Goal: Task Accomplishment & Management: Manage account settings

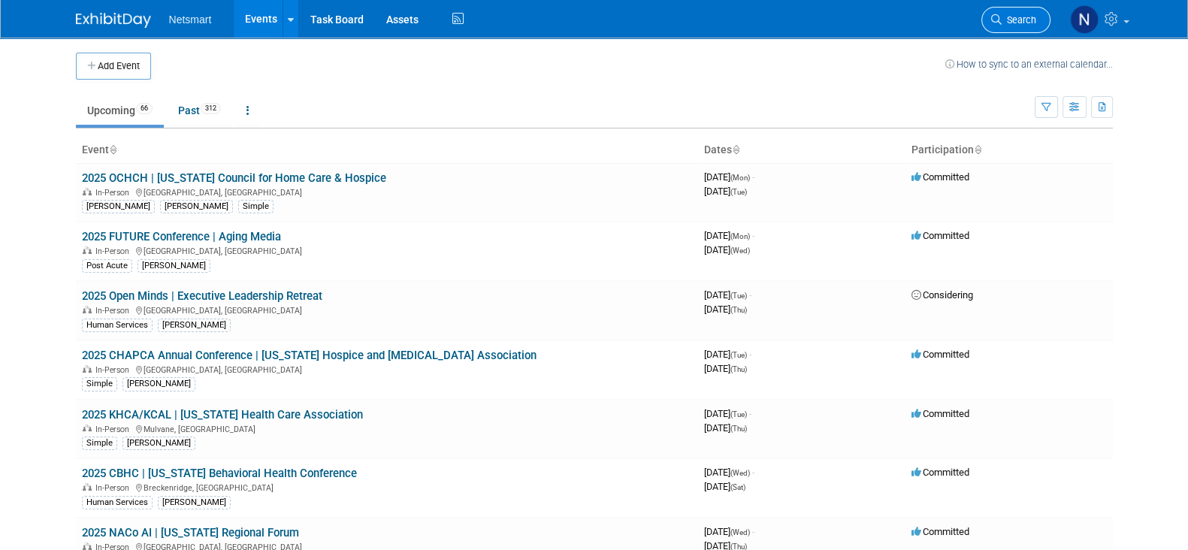
click at [1007, 25] on span "Search" at bounding box center [1019, 19] width 35 height 11
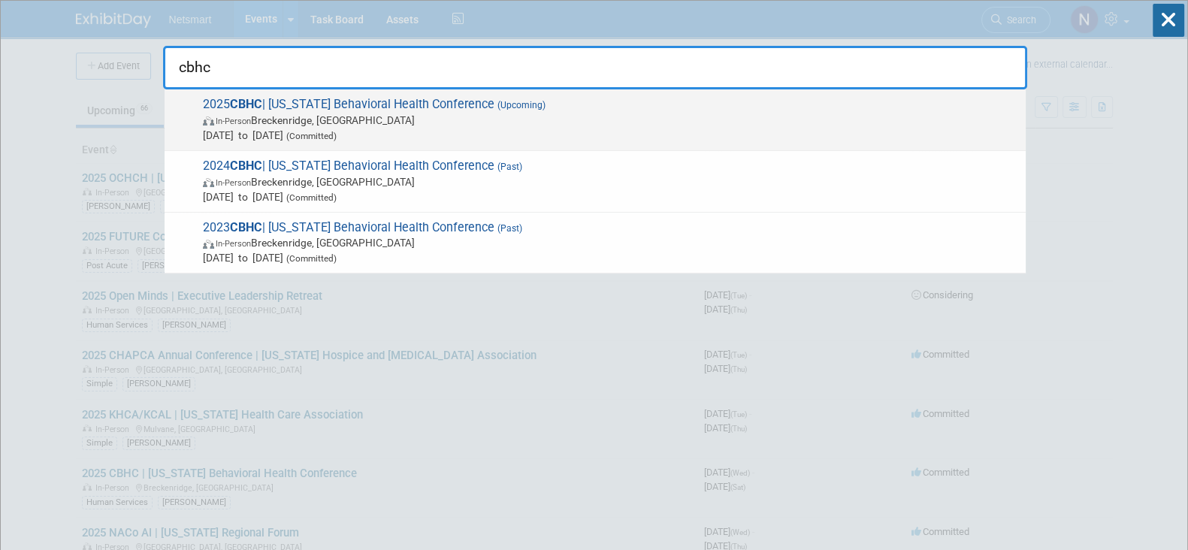
type input "cbhc"
click at [467, 130] on span "Sep 17, 2025 to Sep 20, 2025 (Committed)" at bounding box center [610, 135] width 815 height 15
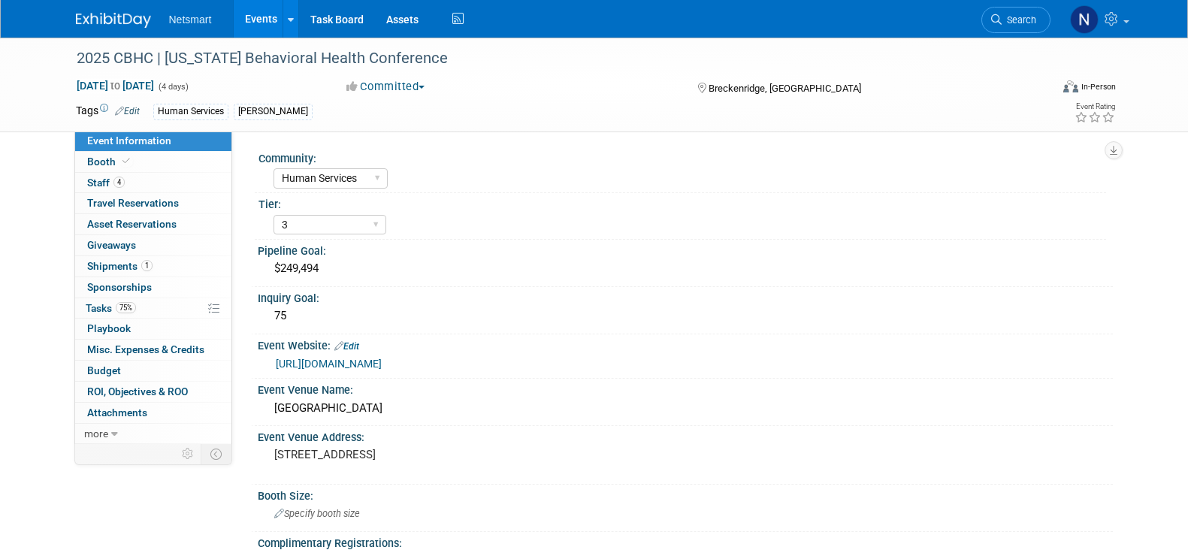
select select "Human Services"
select select "3"
select select "No"
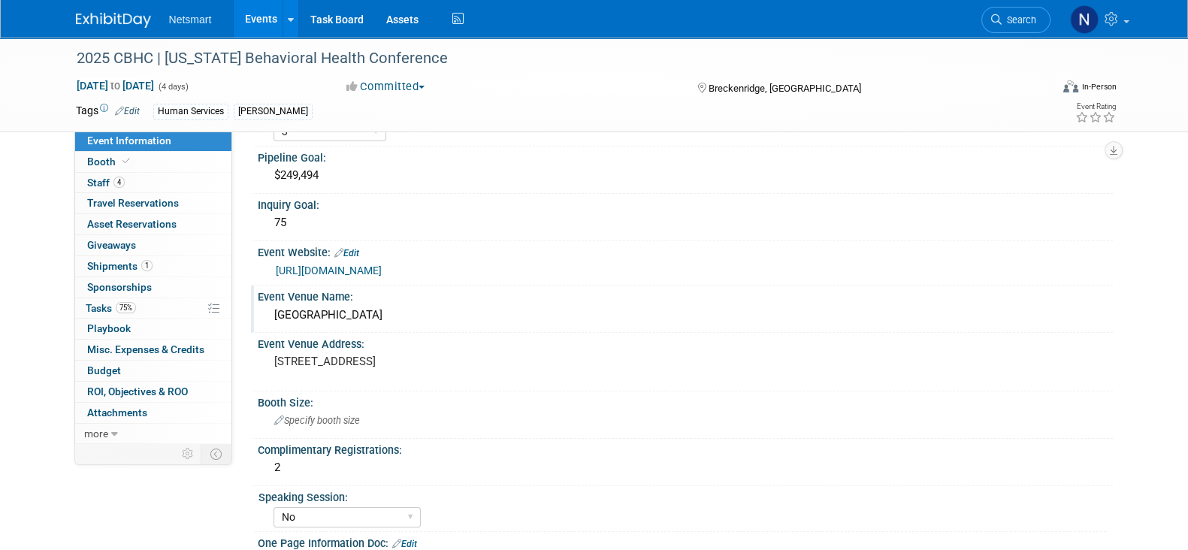
scroll to position [114, 0]
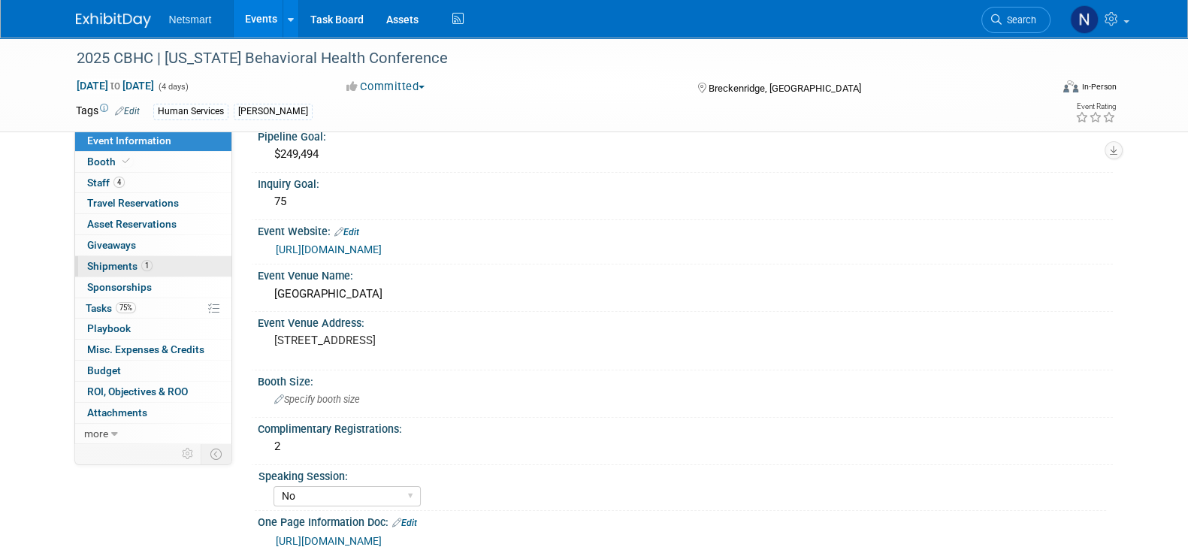
click at [178, 256] on link "1 Shipments 1" at bounding box center [153, 266] width 156 height 20
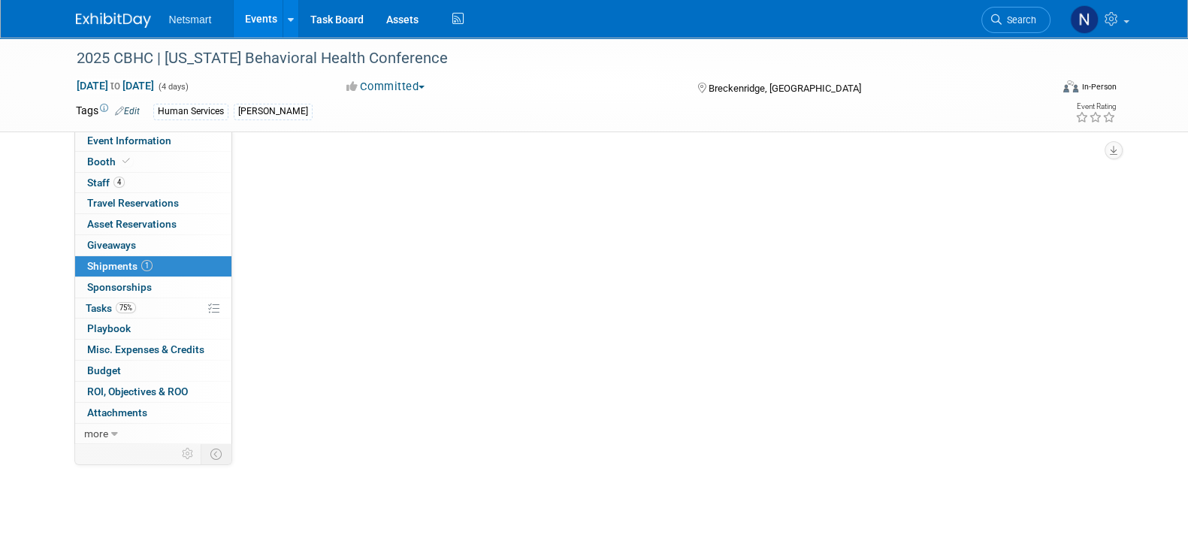
scroll to position [0, 0]
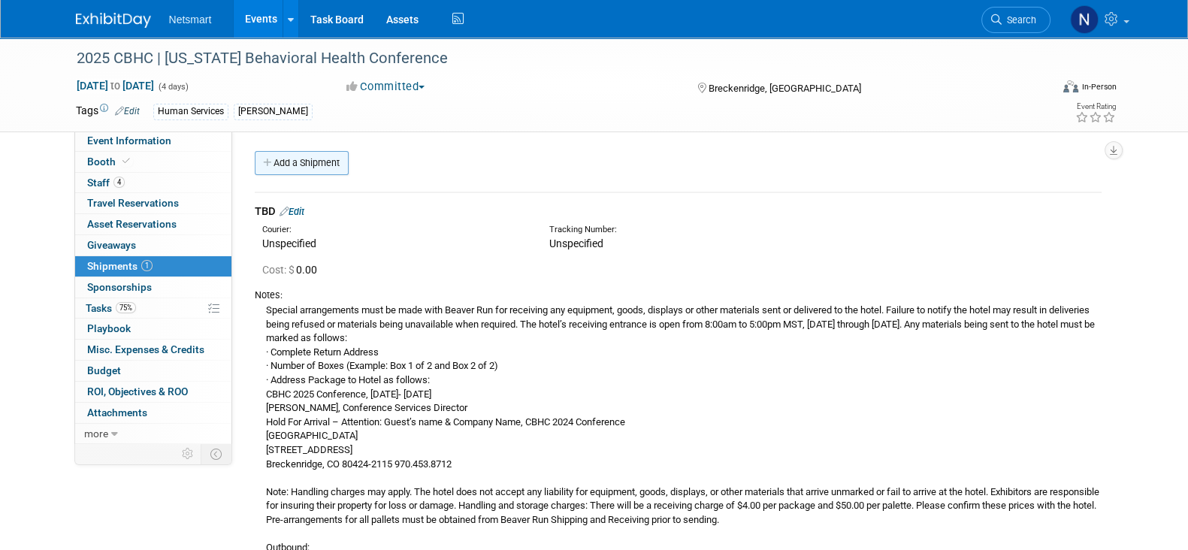
click at [298, 156] on link "Add a Shipment" at bounding box center [302, 163] width 94 height 24
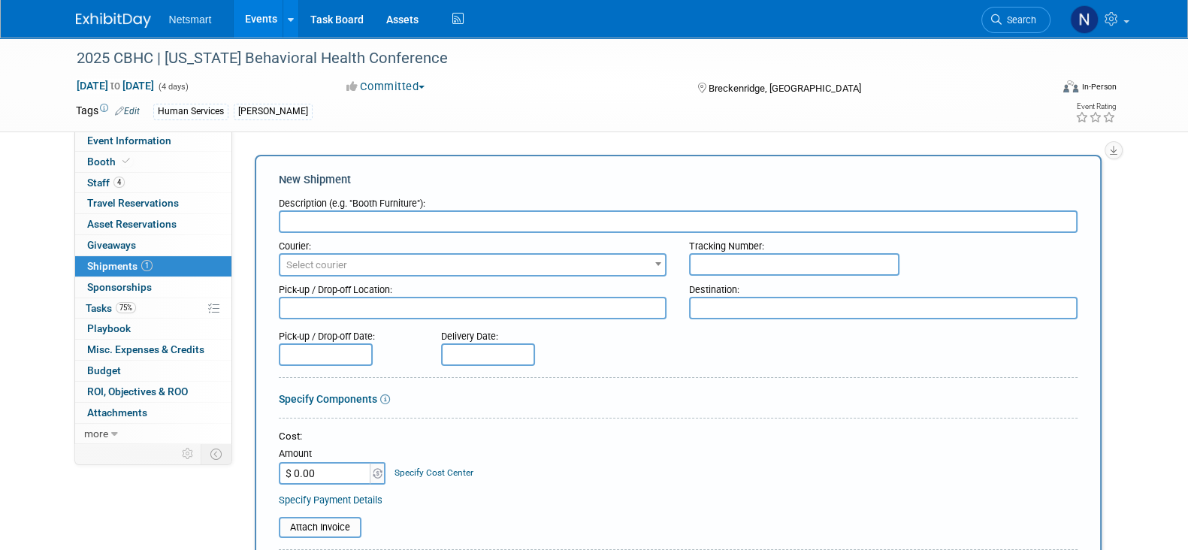
click at [353, 223] on body "Netsmart Events Add Event Bulk Upload Events Shareable Event Boards Recently Vi…" at bounding box center [594, 275] width 1188 height 550
click at [311, 197] on div "Description (e.g. "Booth Furniture"):" at bounding box center [678, 200] width 799 height 20
click at [316, 219] on input "text" at bounding box center [678, 221] width 799 height 23
type input "Derse Outbound"
click at [757, 254] on input "text" at bounding box center [794, 264] width 210 height 23
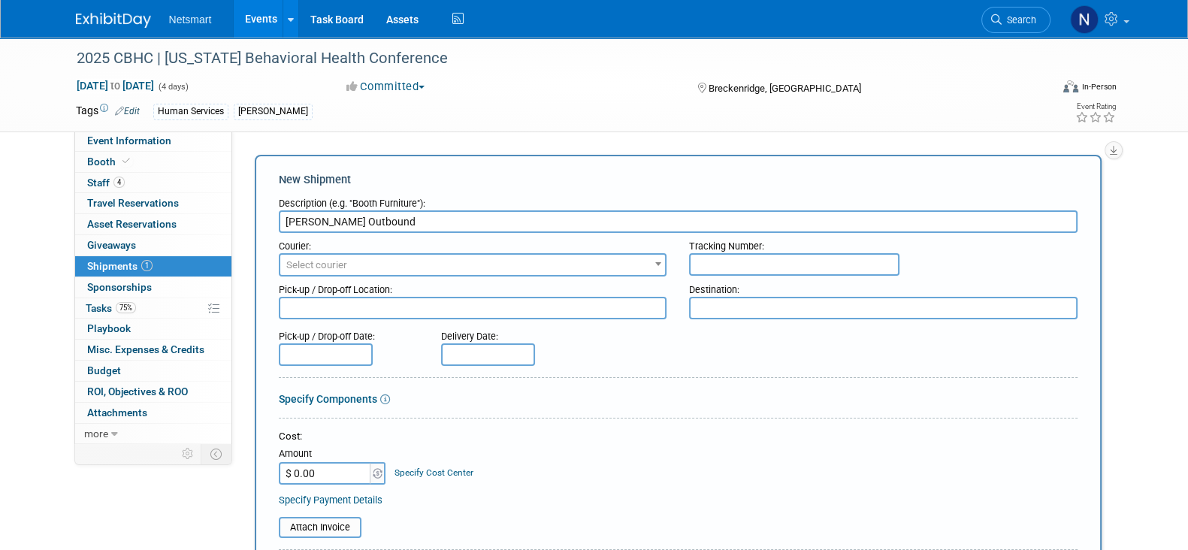
paste input "1Z1081AW0242271331"
type input "1Z1081AW0242271331"
click at [532, 269] on span "Select courier" at bounding box center [472, 265] width 385 height 21
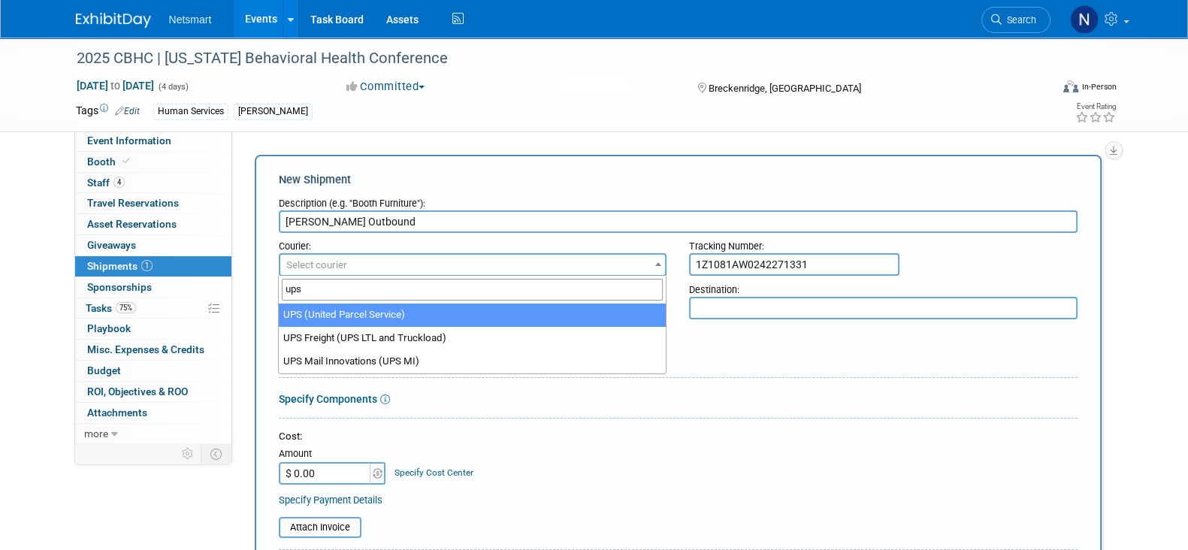
type input "ups"
select select "508"
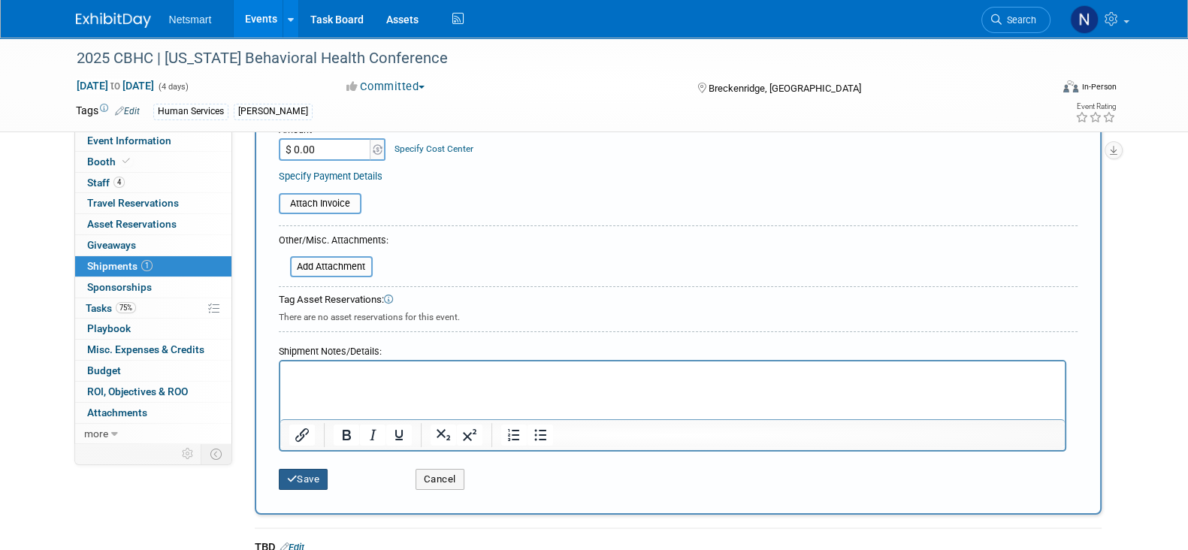
click at [318, 469] on button "Save" at bounding box center [304, 479] width 50 height 21
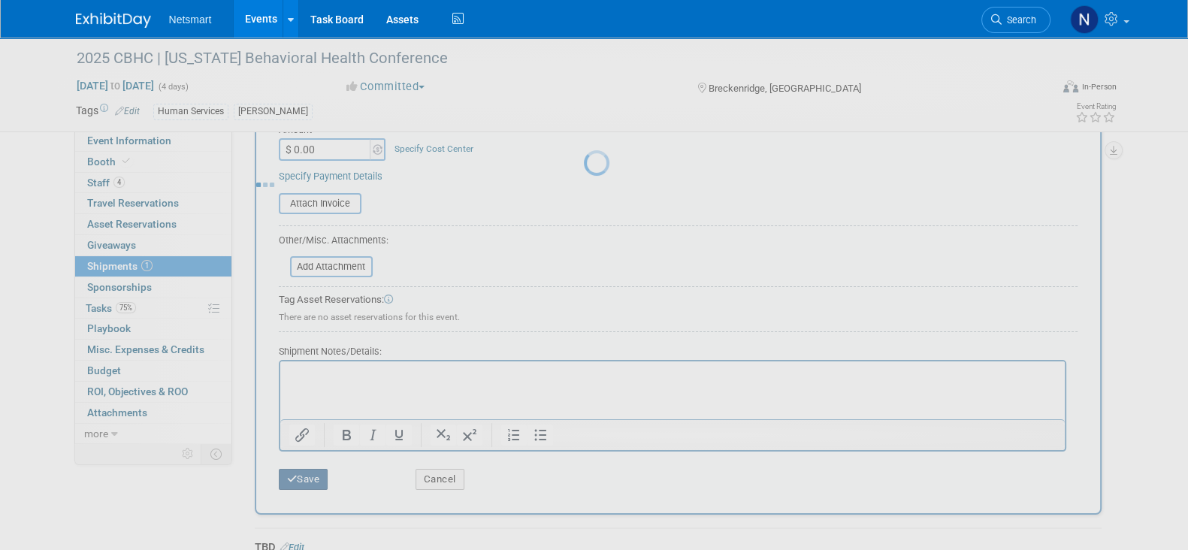
scroll to position [311, 0]
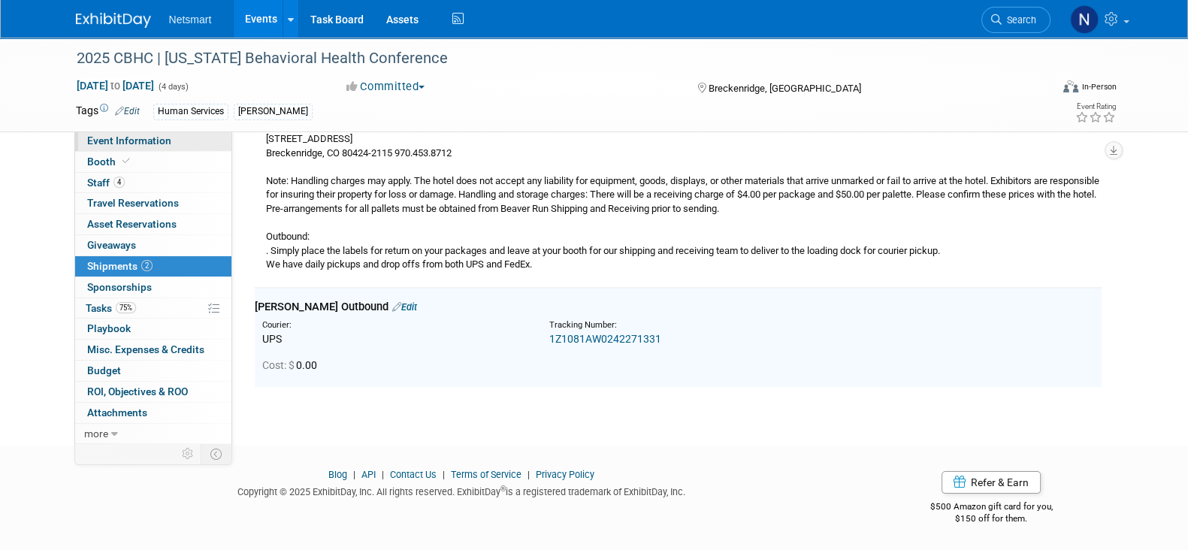
click at [135, 137] on span "Event Information" at bounding box center [129, 140] width 84 height 12
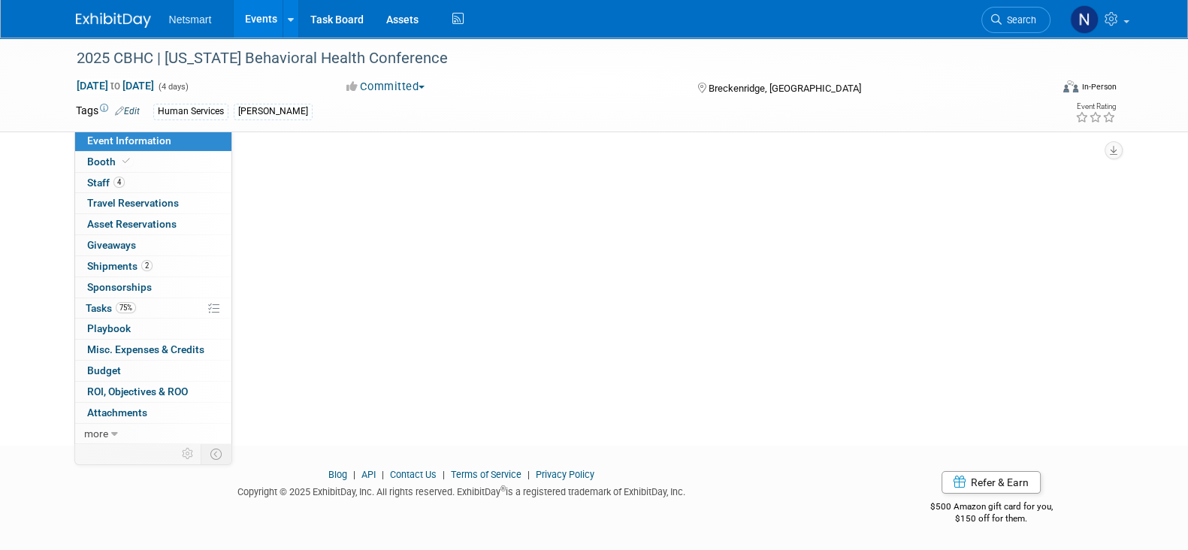
scroll to position [0, 0]
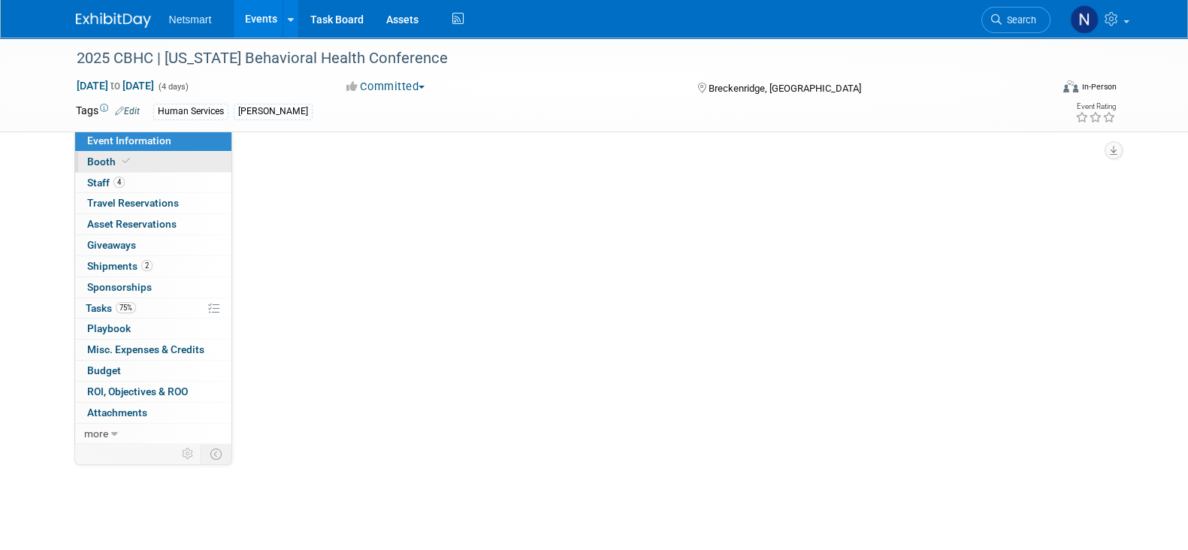
select select "Human Services"
select select "3"
select select "No"
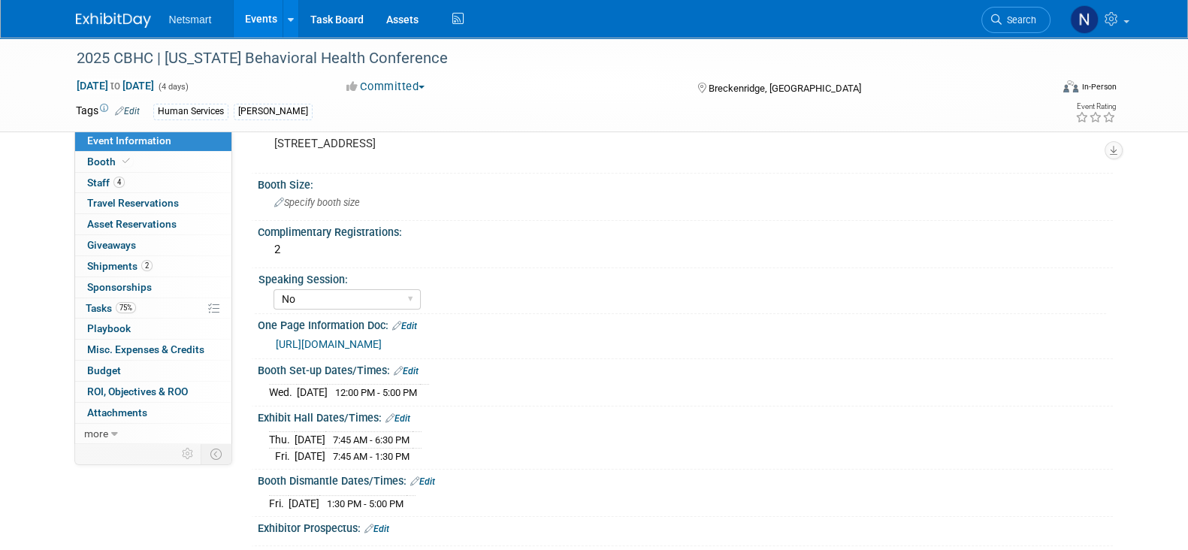
scroll to position [371, 0]
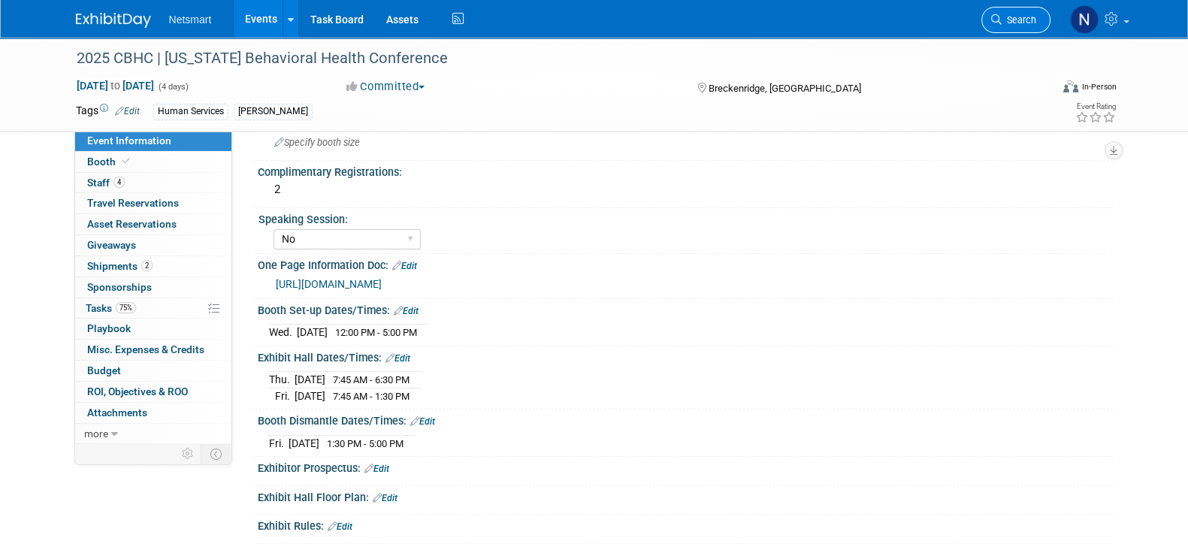
click at [999, 21] on icon at bounding box center [996, 19] width 11 height 11
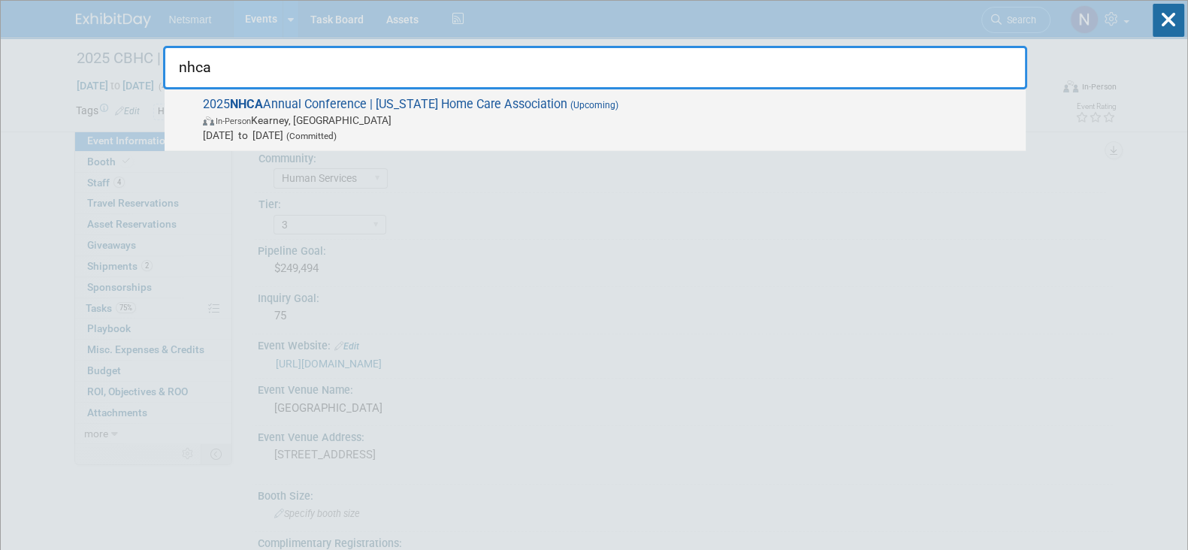
type input "nhca"
click at [609, 128] on span "Oct 14, 2025 to Oct 15, 2025 (Committed)" at bounding box center [610, 135] width 815 height 15
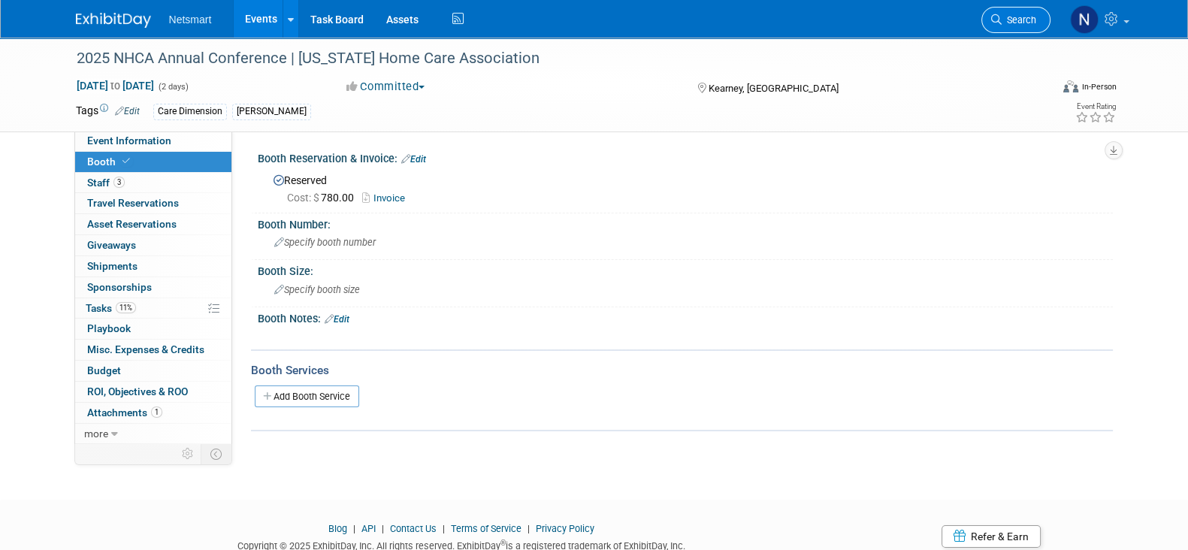
click at [1005, 17] on span "Search" at bounding box center [1019, 19] width 35 height 11
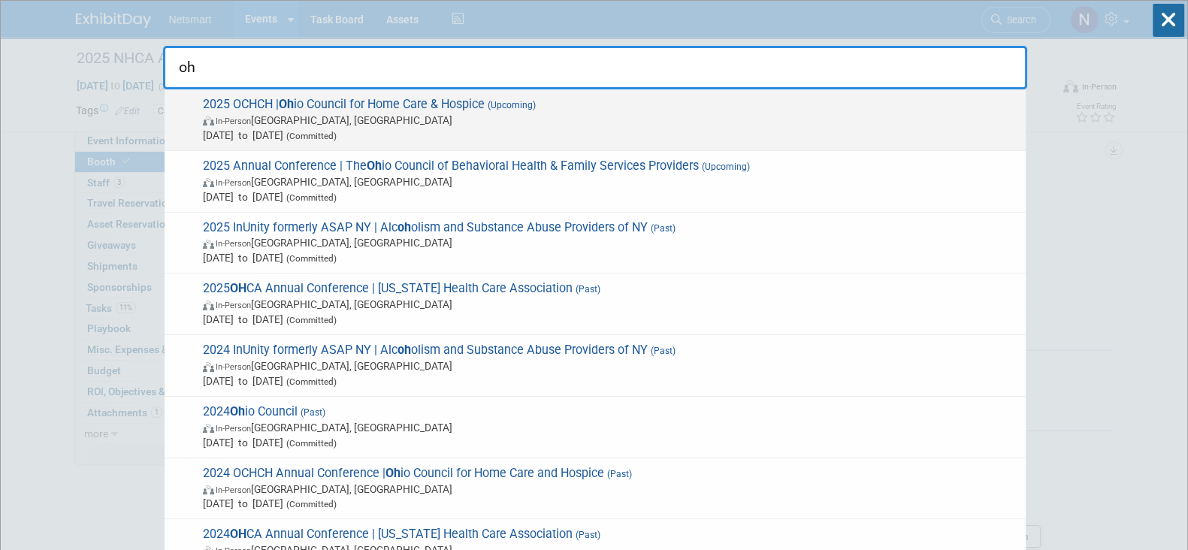
type input "oh"
click at [289, 132] on span "Sep 15, 2025 to Sep 16, 2025 (Committed)" at bounding box center [610, 135] width 815 height 15
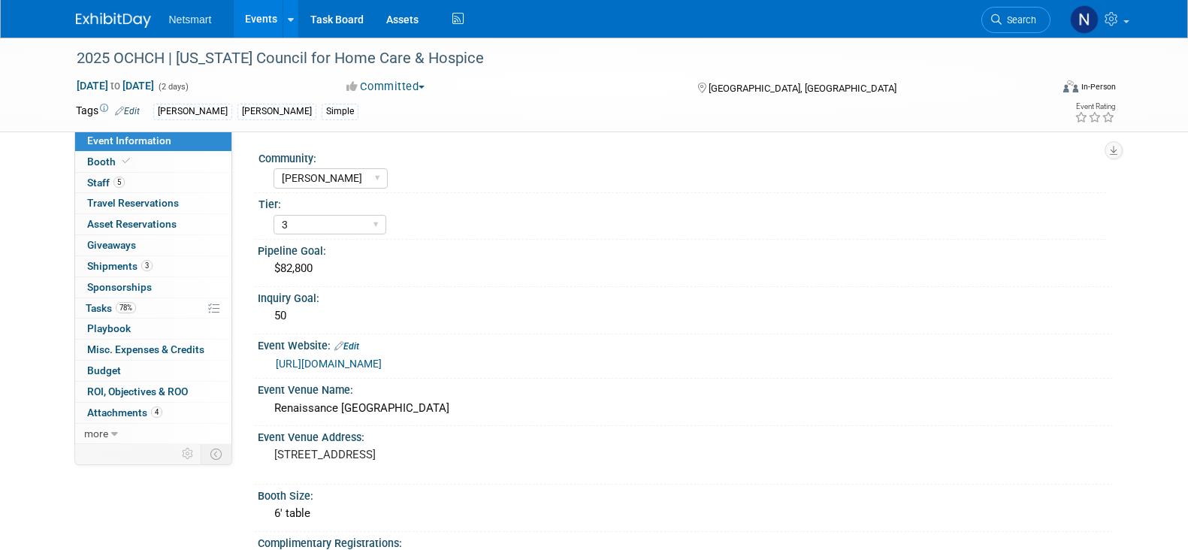
select select "[PERSON_NAME]"
select select "3"
select select "Yes"
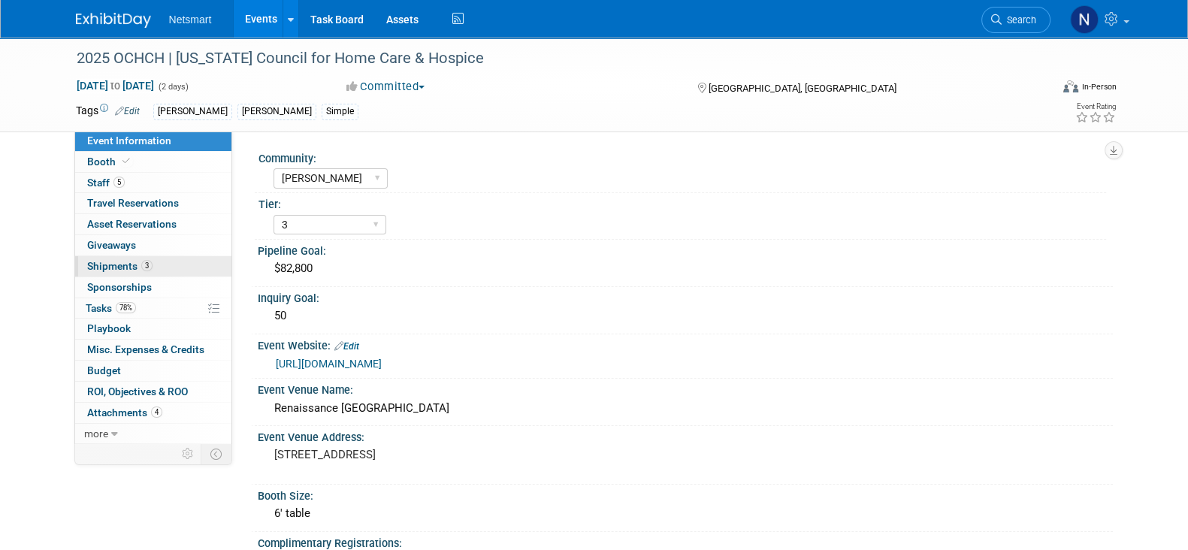
click at [164, 261] on link "3 Shipments 3" at bounding box center [153, 266] width 156 height 20
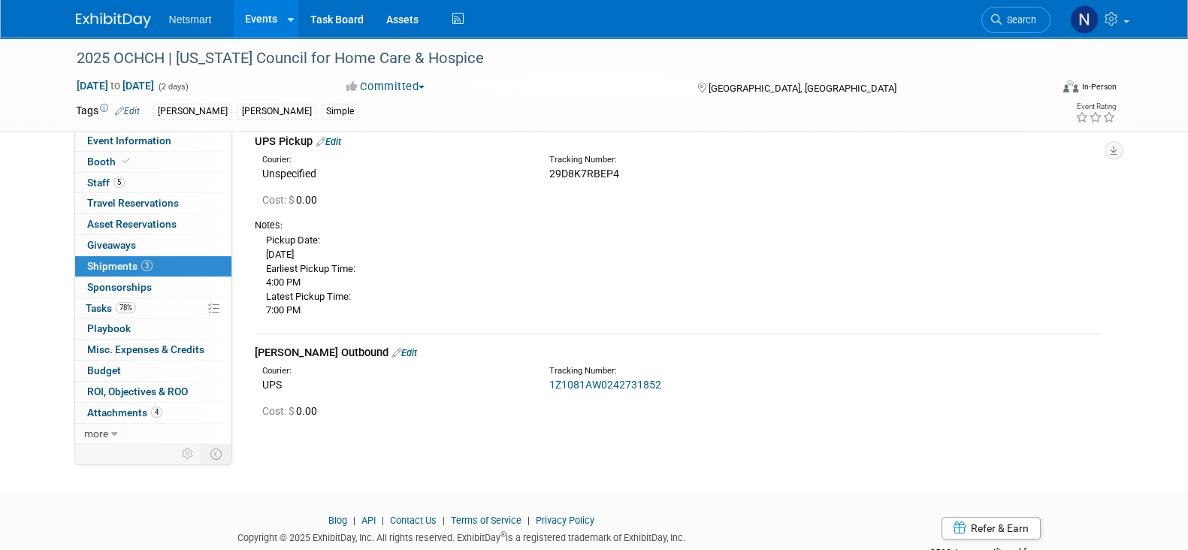
scroll to position [460, 0]
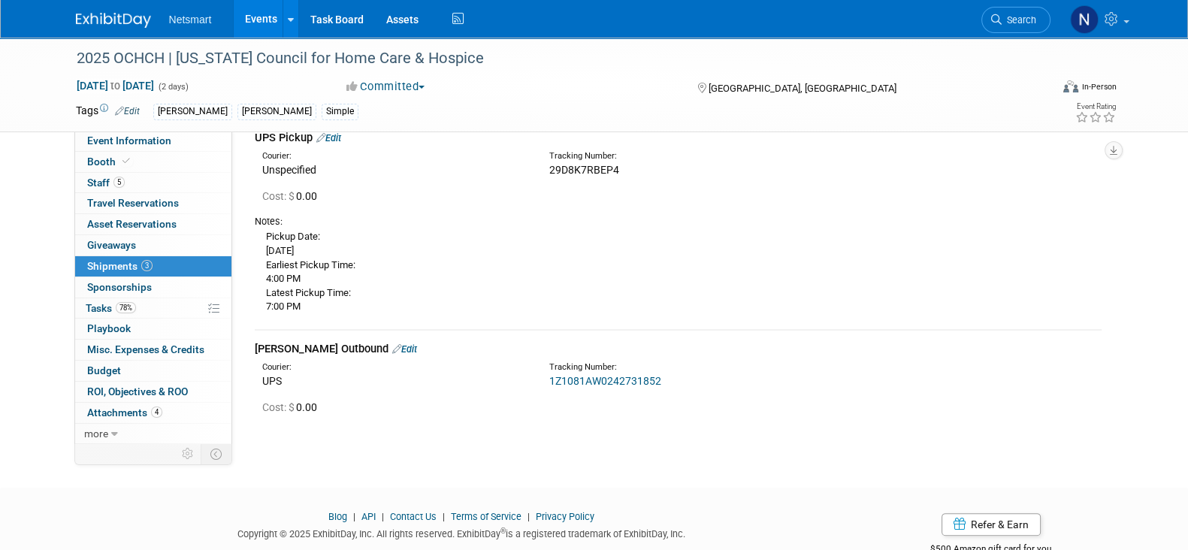
click at [392, 349] on link "Edit" at bounding box center [404, 348] width 25 height 11
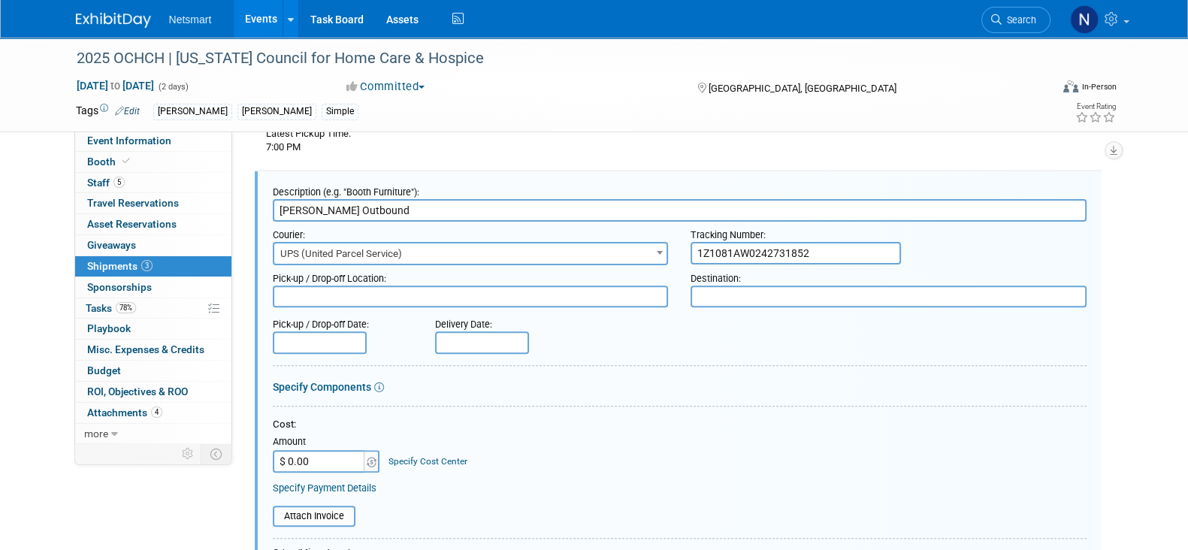
scroll to position [0, 0]
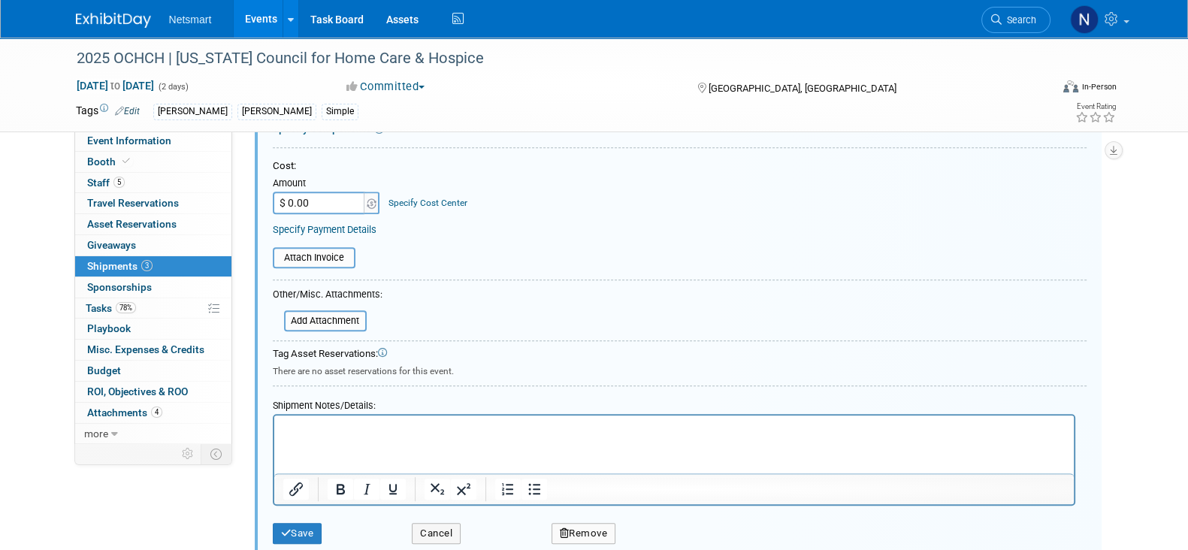
click at [361, 430] on p "Rich Text Area. Press ALT-0 for help." at bounding box center [674, 428] width 782 height 15
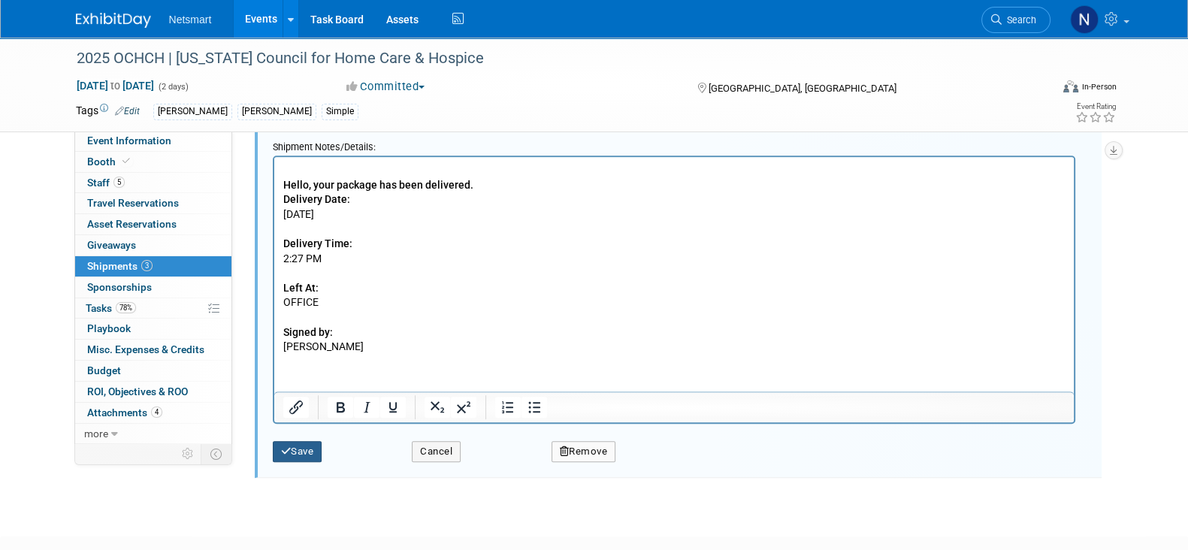
click at [304, 447] on button "Save" at bounding box center [298, 451] width 50 height 21
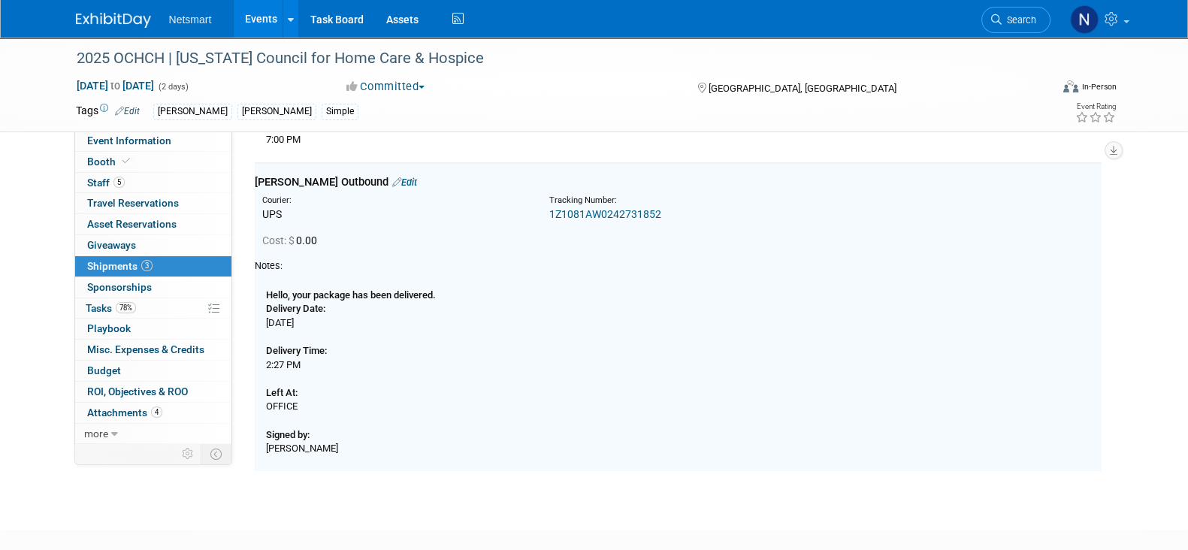
scroll to position [619, 0]
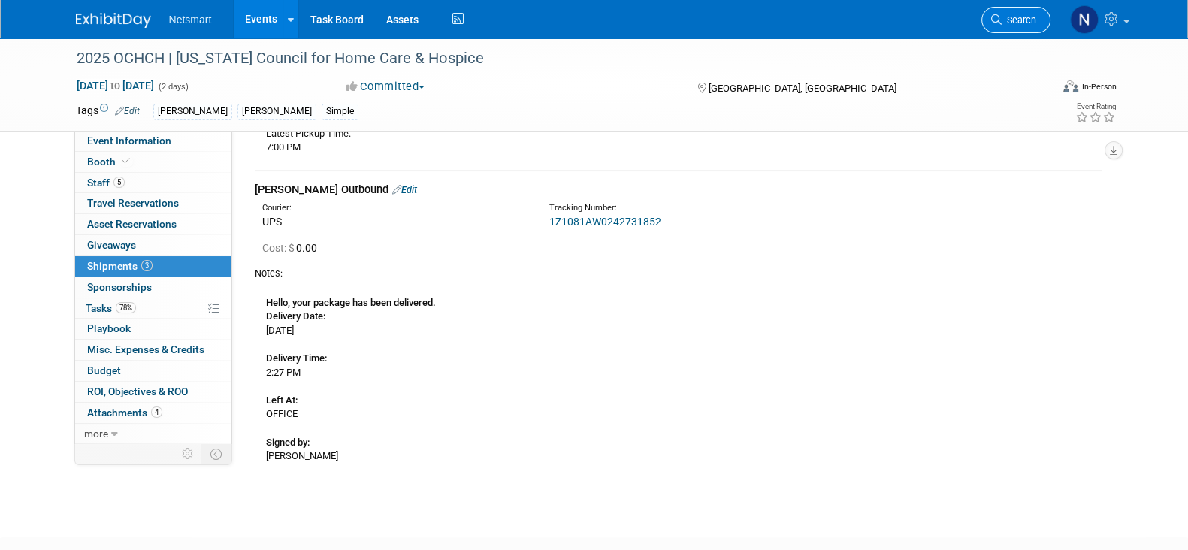
click at [1011, 19] on span "Search" at bounding box center [1019, 19] width 35 height 11
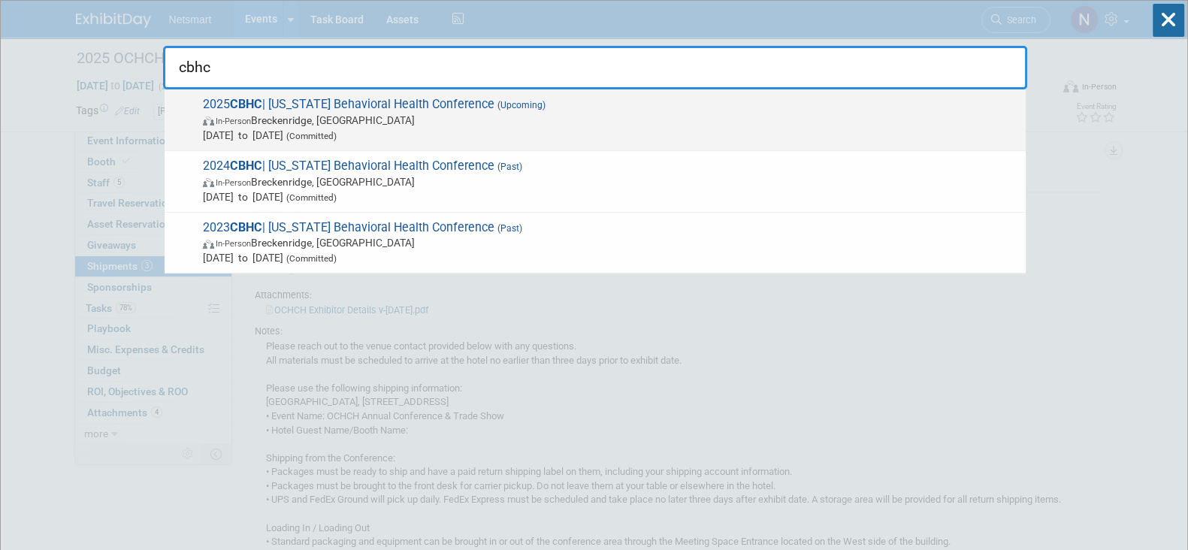
type input "cbhc"
click at [336, 119] on span "In-Person Breckenridge, CO" at bounding box center [610, 120] width 815 height 15
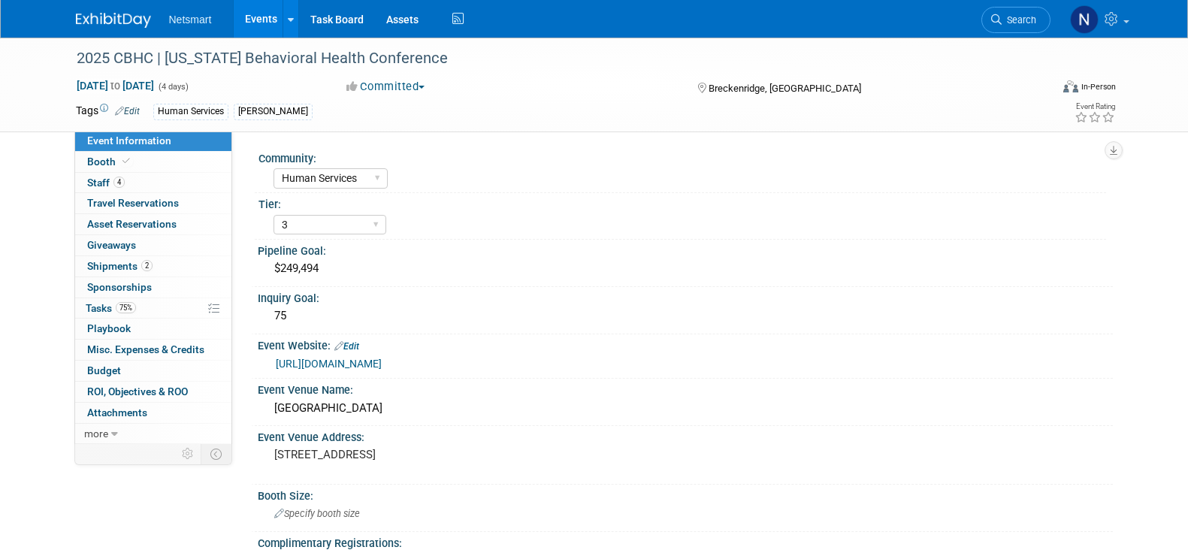
select select "Human Services"
select select "3"
select select "No"
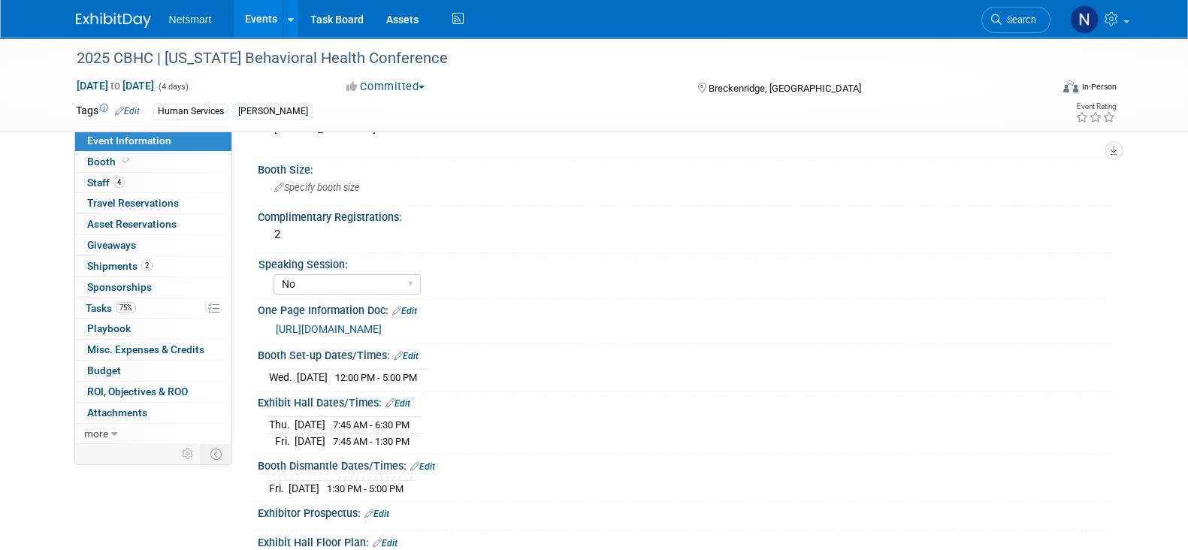
scroll to position [328, 0]
click at [382, 322] on link "[URL][DOMAIN_NAME]" at bounding box center [329, 328] width 106 height 12
click at [1019, 15] on span "Search" at bounding box center [1019, 19] width 35 height 11
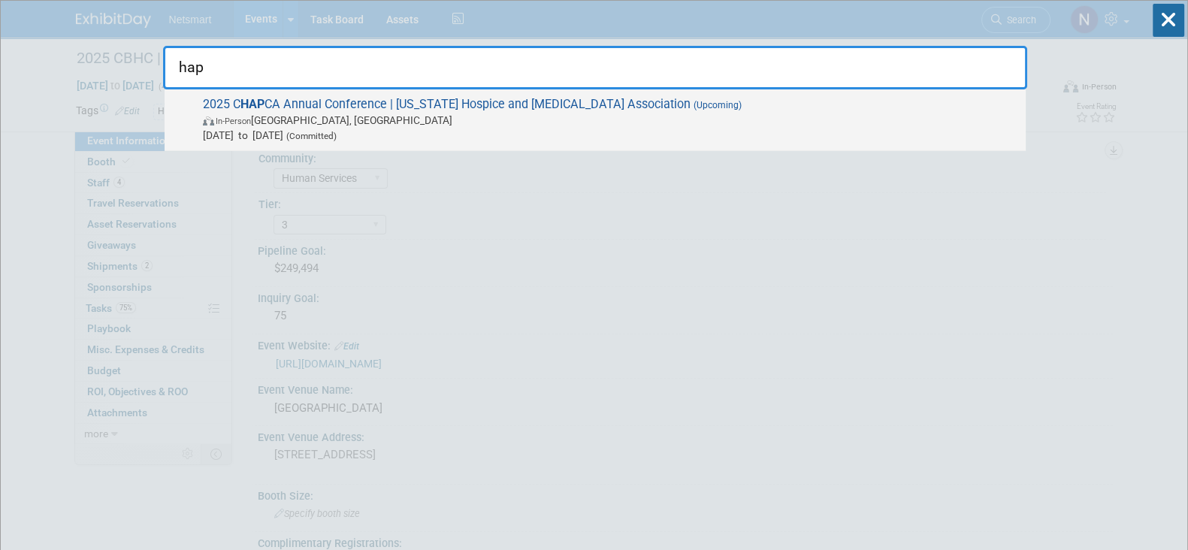
type input "hap"
click at [337, 139] on span "(Committed)" at bounding box center [309, 136] width 53 height 11
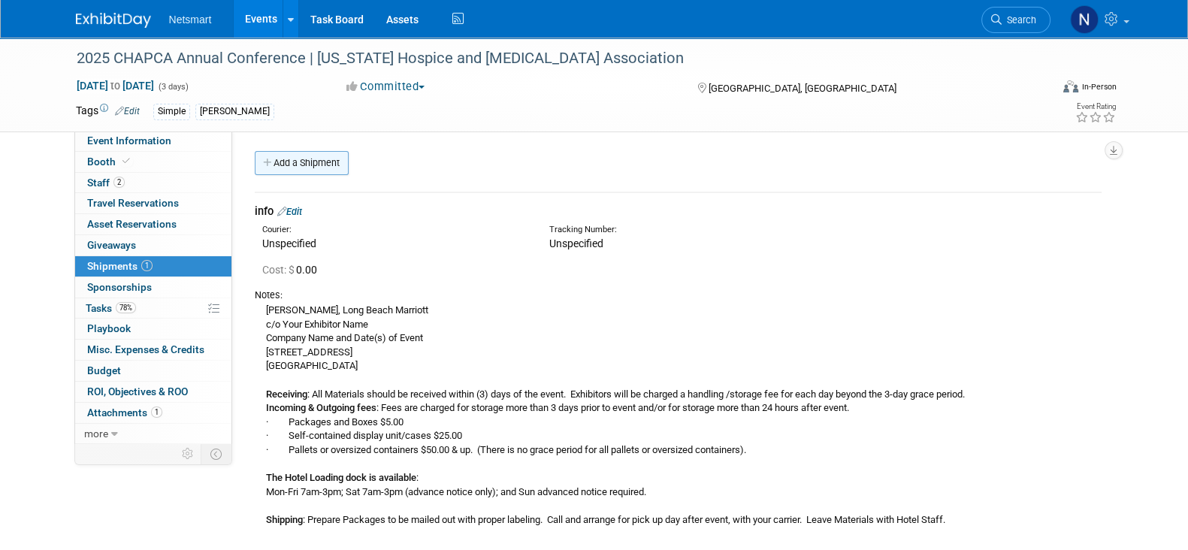
click at [307, 160] on link "Add a Shipment" at bounding box center [302, 163] width 94 height 24
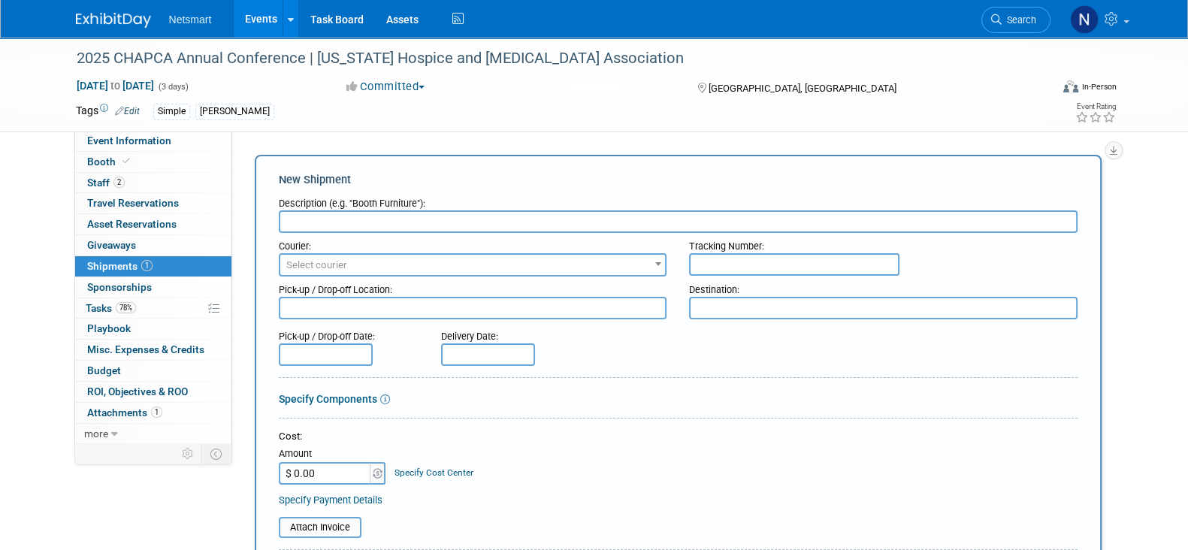
click at [334, 222] on input "text" at bounding box center [678, 221] width 799 height 23
type input "Derse Outbound"
click at [713, 276] on div "Destination:" at bounding box center [883, 286] width 388 height 20
click at [715, 257] on input "text" at bounding box center [794, 264] width 210 height 23
paste input "1Z1081AW0240482107"
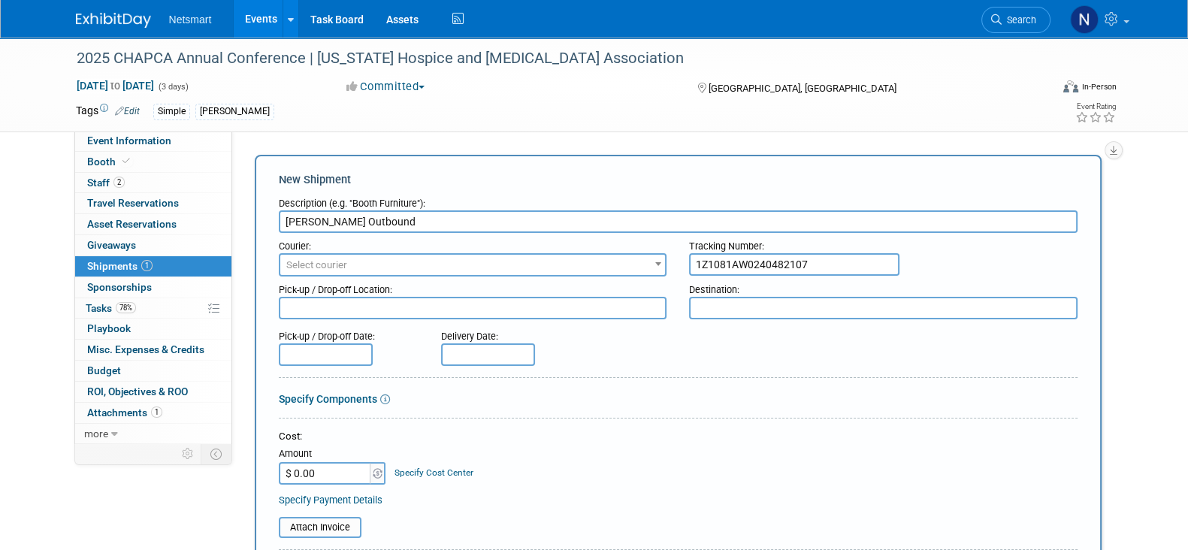
type input "1Z1081AW0240482107"
click at [573, 267] on span "Select courier" at bounding box center [472, 265] width 385 height 21
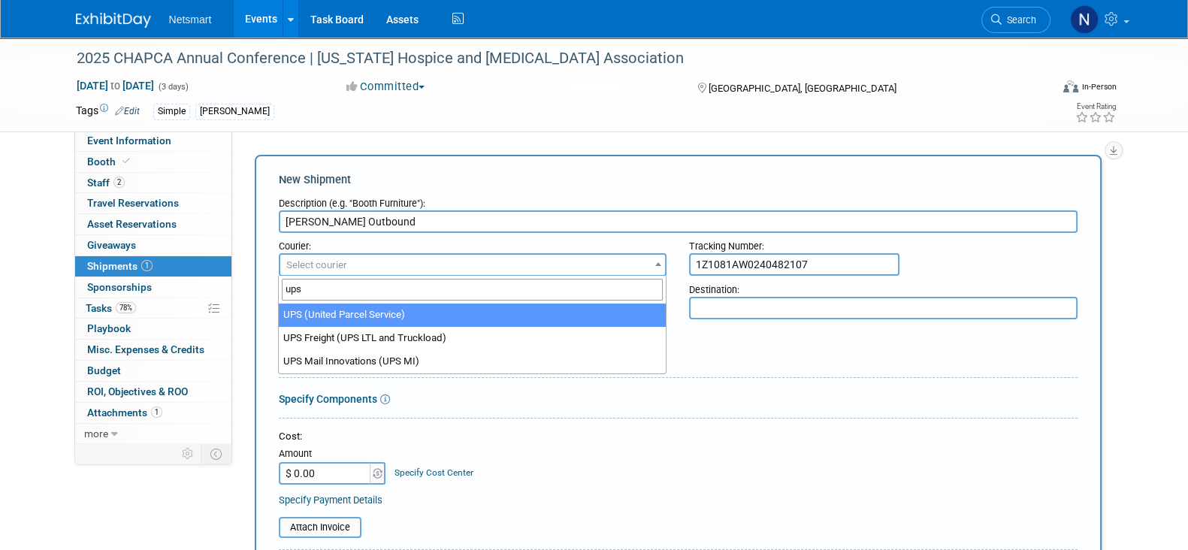
type input "ups"
select select "508"
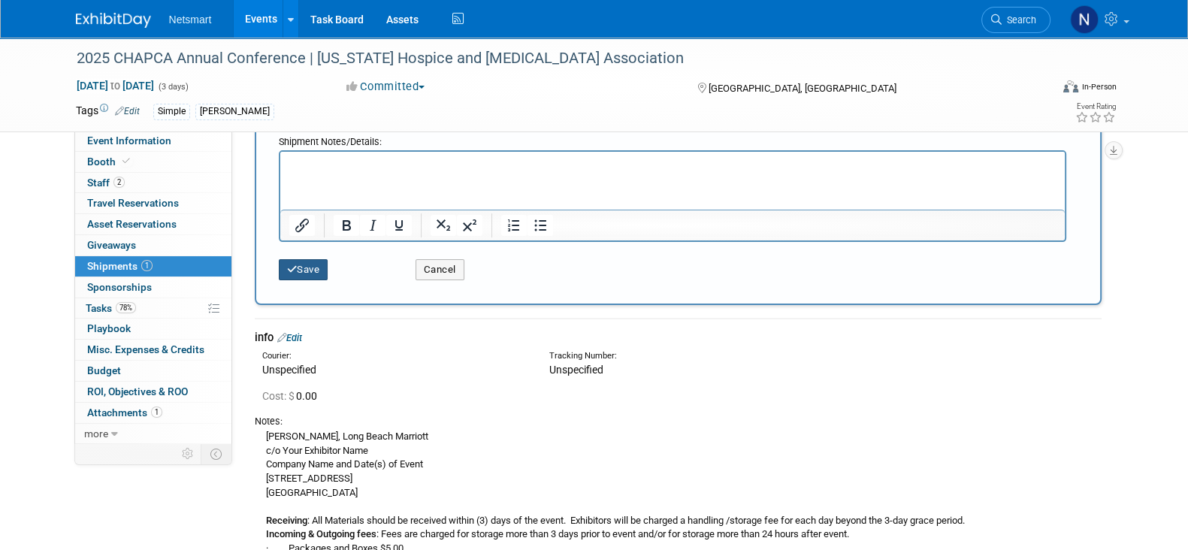
click at [308, 270] on button "Save" at bounding box center [304, 269] width 50 height 21
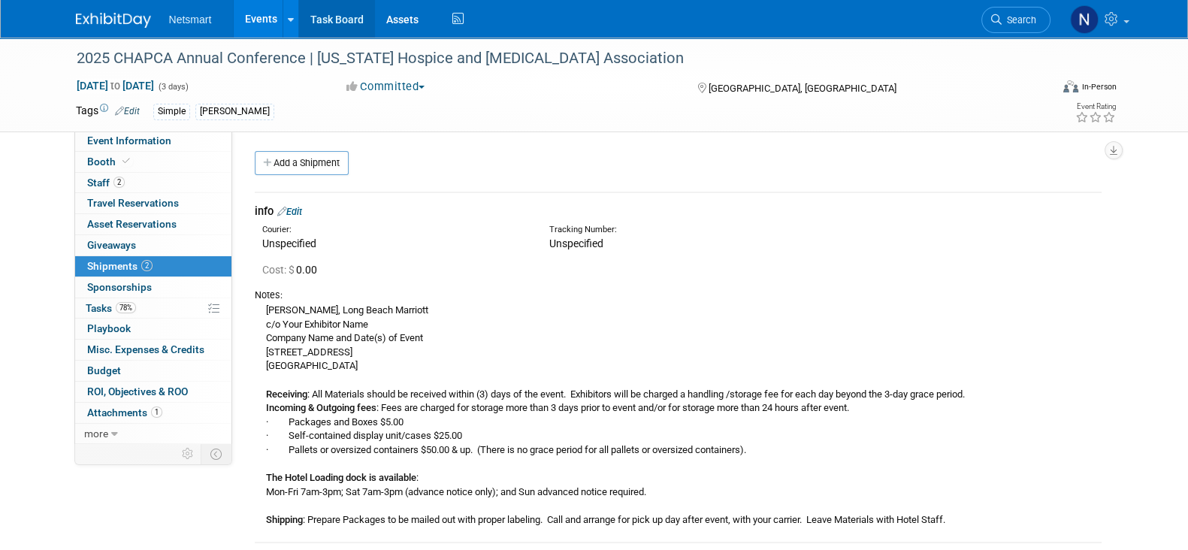
click at [326, 22] on link "Task Board" at bounding box center [337, 19] width 76 height 38
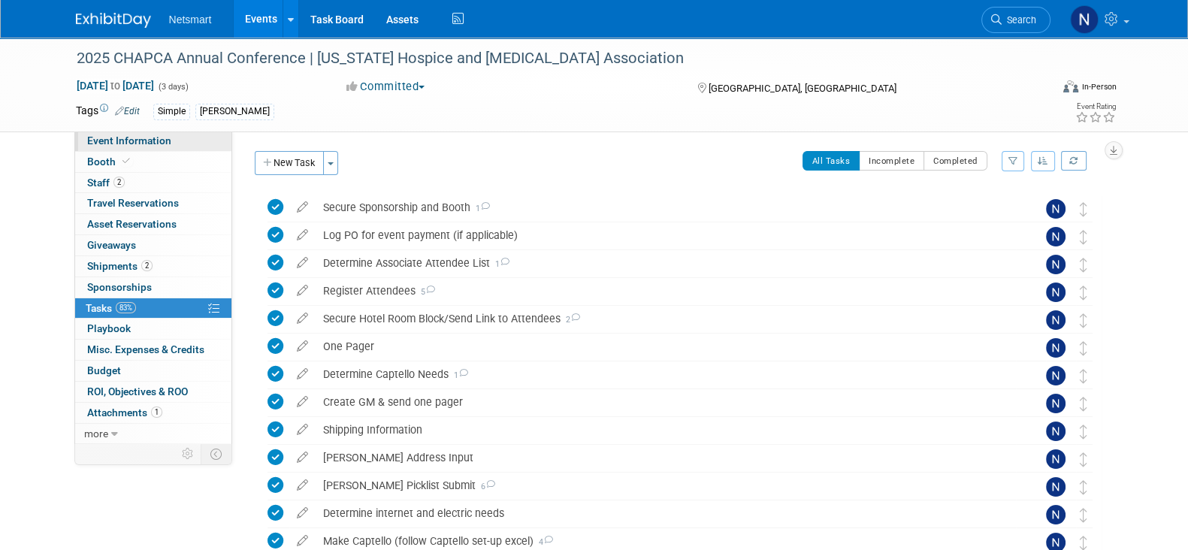
click at [178, 140] on link "Event Information" at bounding box center [153, 141] width 156 height 20
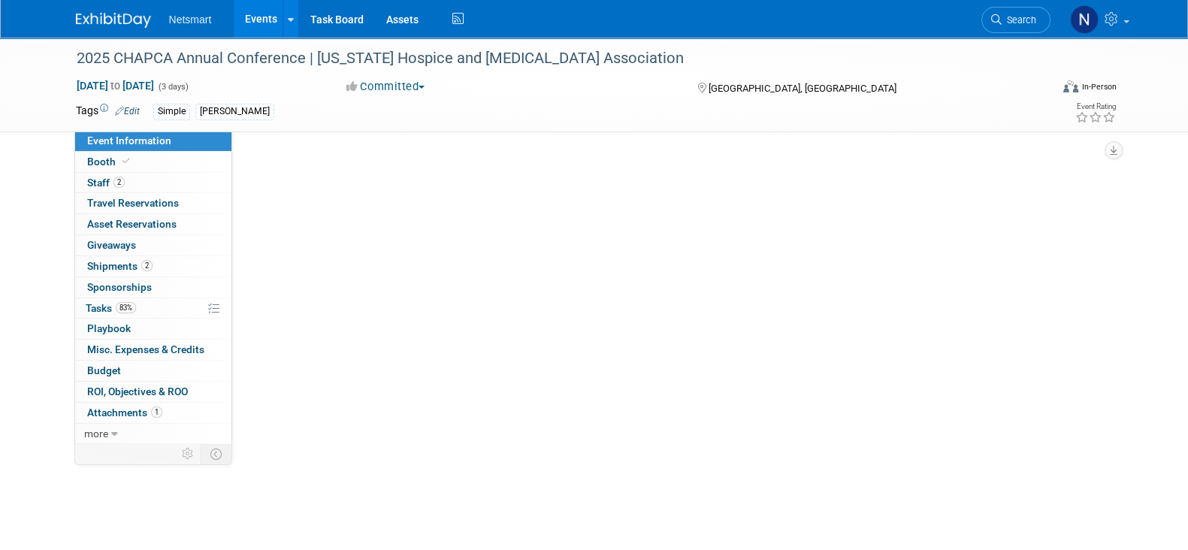
select select "Simple"
select select "3"
select select "No"
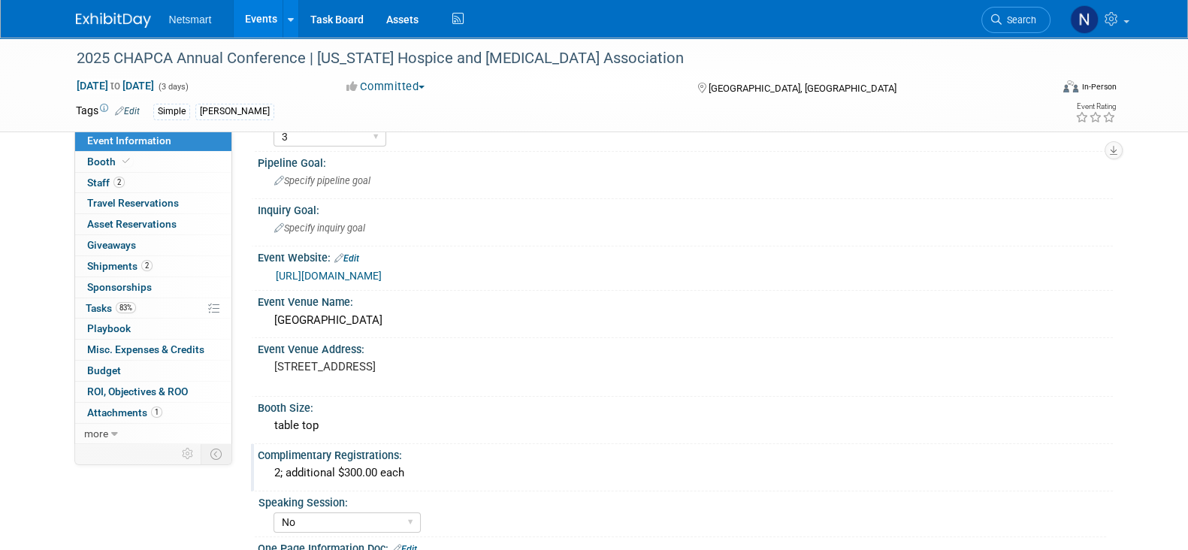
scroll to position [187, 0]
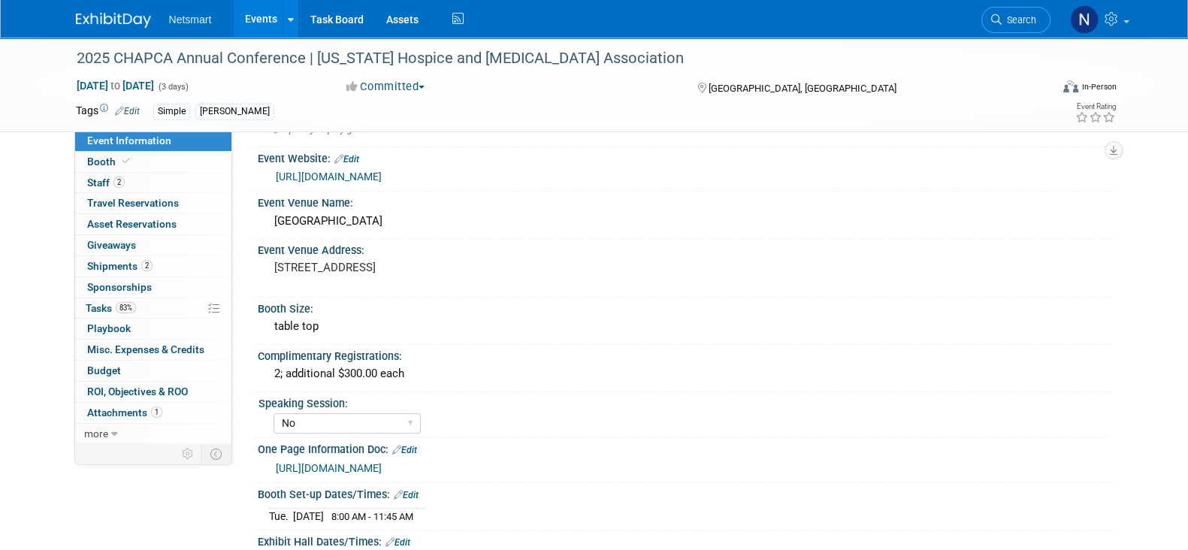
click at [479, 456] on div "[URL][DOMAIN_NAME]" at bounding box center [685, 466] width 832 height 21
click at [382, 462] on link "[URL][DOMAIN_NAME]" at bounding box center [329, 468] width 106 height 12
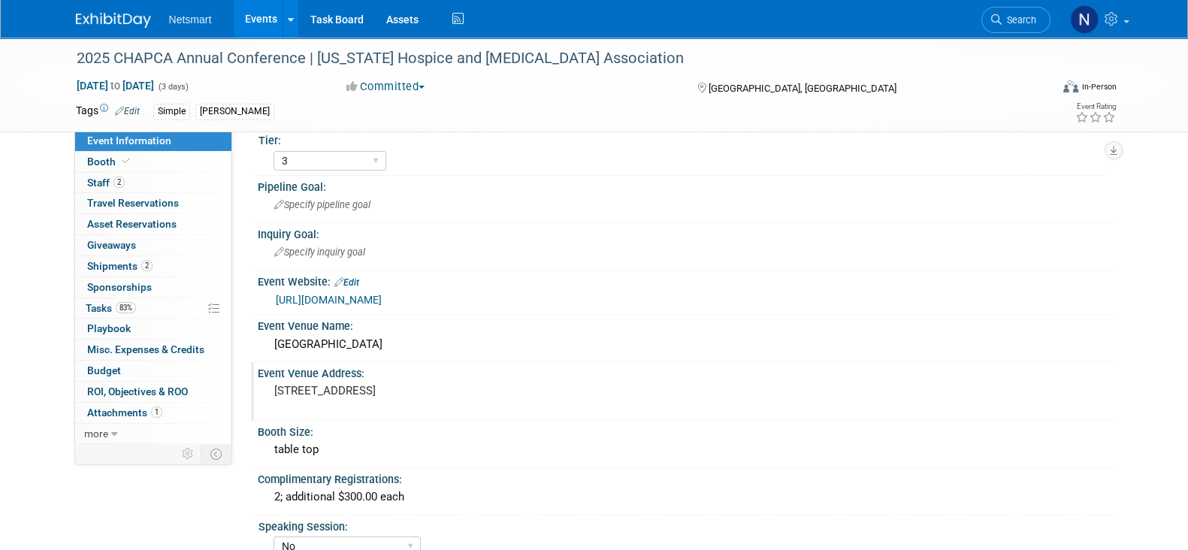
scroll to position [93, 0]
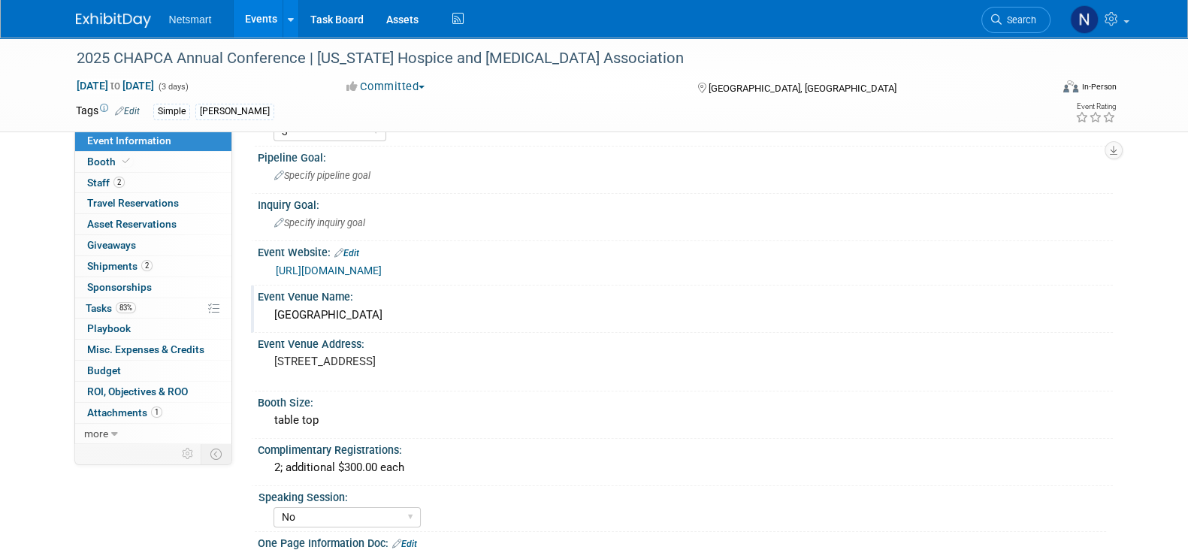
drag, startPoint x: 391, startPoint y: 308, endPoint x: 254, endPoint y: 313, distance: 136.8
click at [255, 313] on div "Event Venue Name: [GEOGRAPHIC_DATA]" at bounding box center [682, 309] width 862 height 47
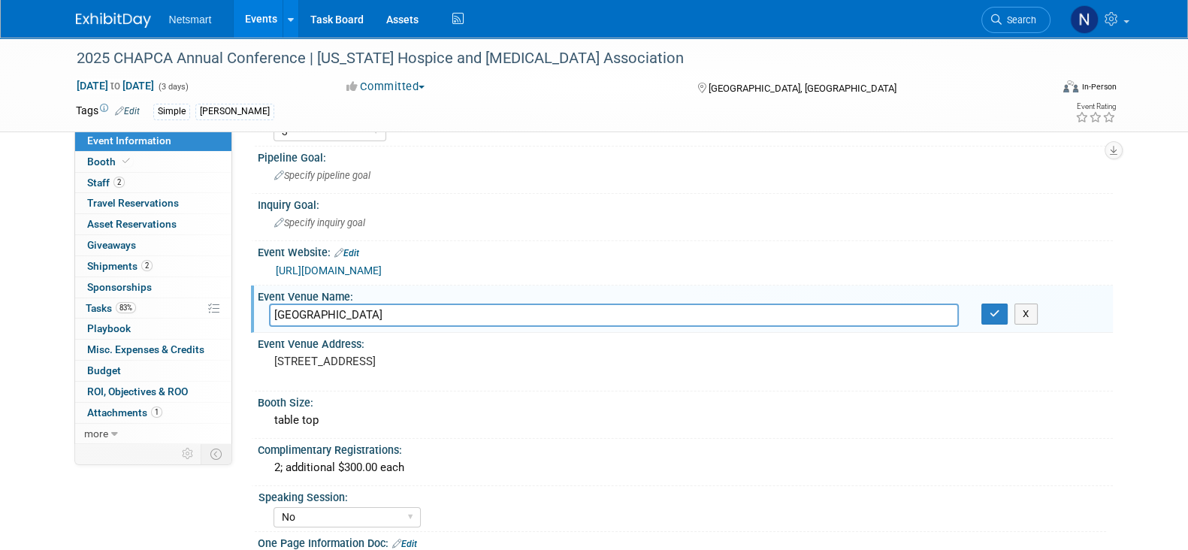
drag, startPoint x: 315, startPoint y: 314, endPoint x: 241, endPoint y: 319, distance: 73.8
click at [252, 314] on div "Event Venue Name: [GEOGRAPHIC_DATA] [GEOGRAPHIC_DATA] X" at bounding box center [682, 309] width 862 height 47
click at [379, 362] on pre "[STREET_ADDRESS]" at bounding box center [435, 362] width 323 height 14
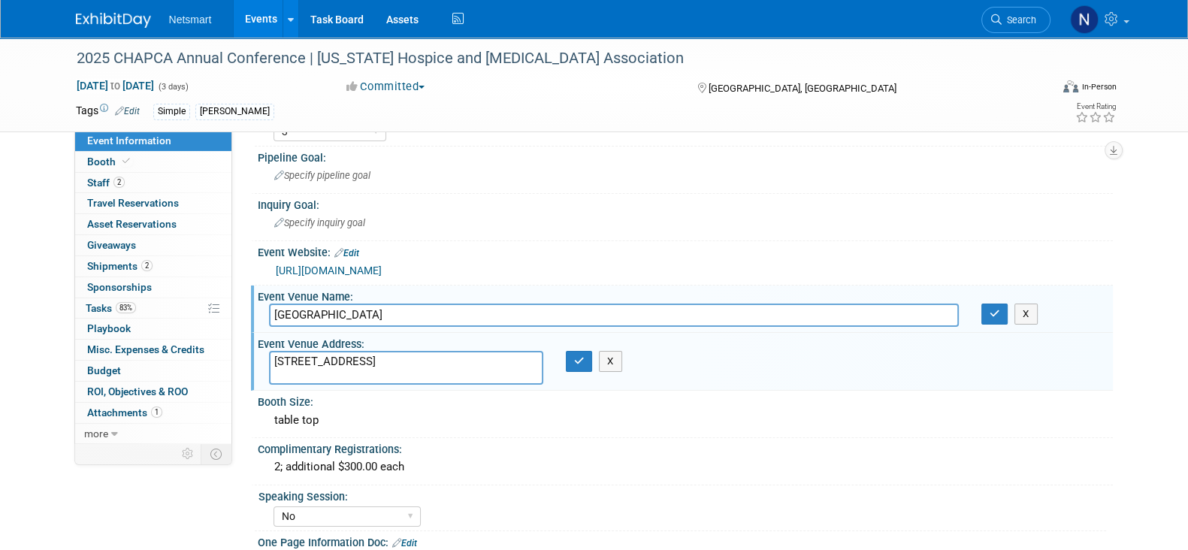
click at [337, 358] on textarea "[STREET_ADDRESS]" at bounding box center [406, 368] width 274 height 34
drag, startPoint x: 406, startPoint y: 308, endPoint x: 201, endPoint y: 310, distance: 205.1
click at [199, 310] on div "Event Information Event Info Booth Booth 2 Staff 2 Staff 0 Travel Reservations …" at bounding box center [594, 420] width 1059 height 952
click at [134, 312] on span "Tasks 83%" at bounding box center [111, 308] width 50 height 12
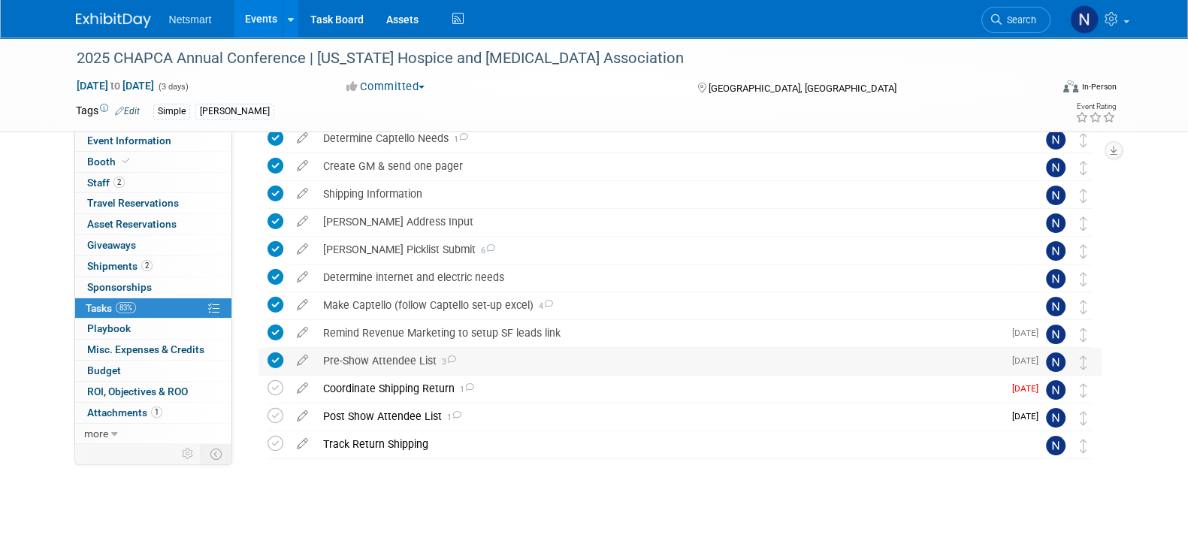
scroll to position [237, 0]
click at [395, 388] on div "Coordinate Shipping Return 1" at bounding box center [659, 388] width 687 height 26
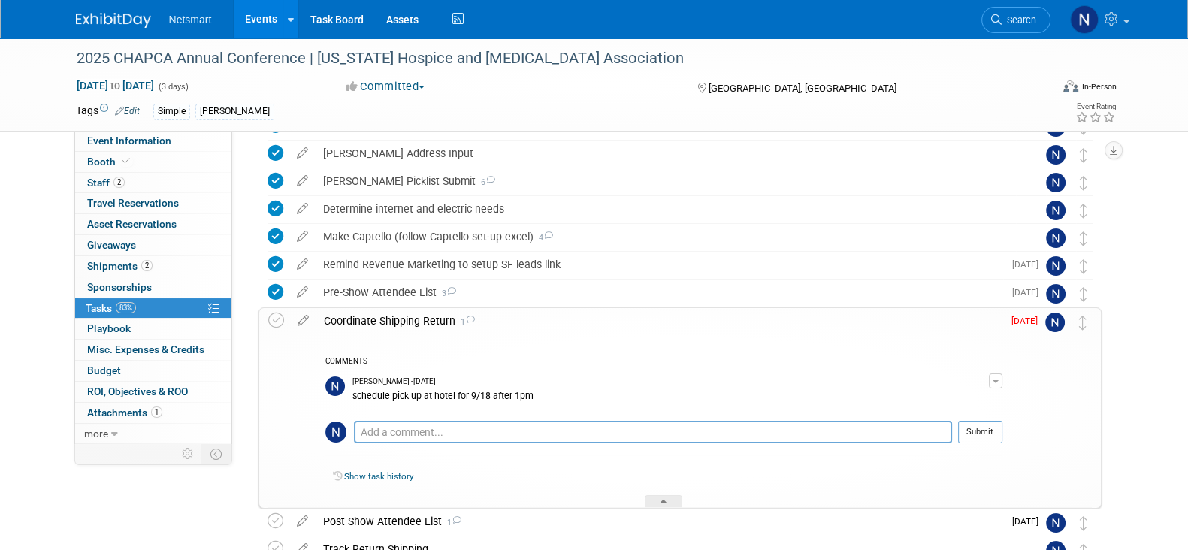
scroll to position [330, 0]
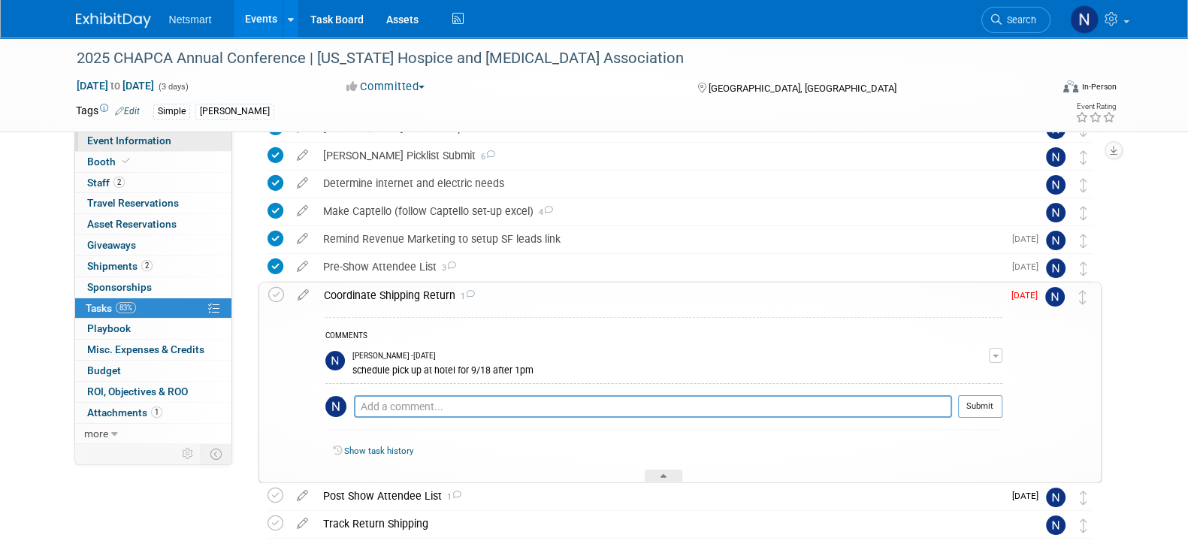
click at [122, 143] on span "Event Information" at bounding box center [129, 140] width 84 height 12
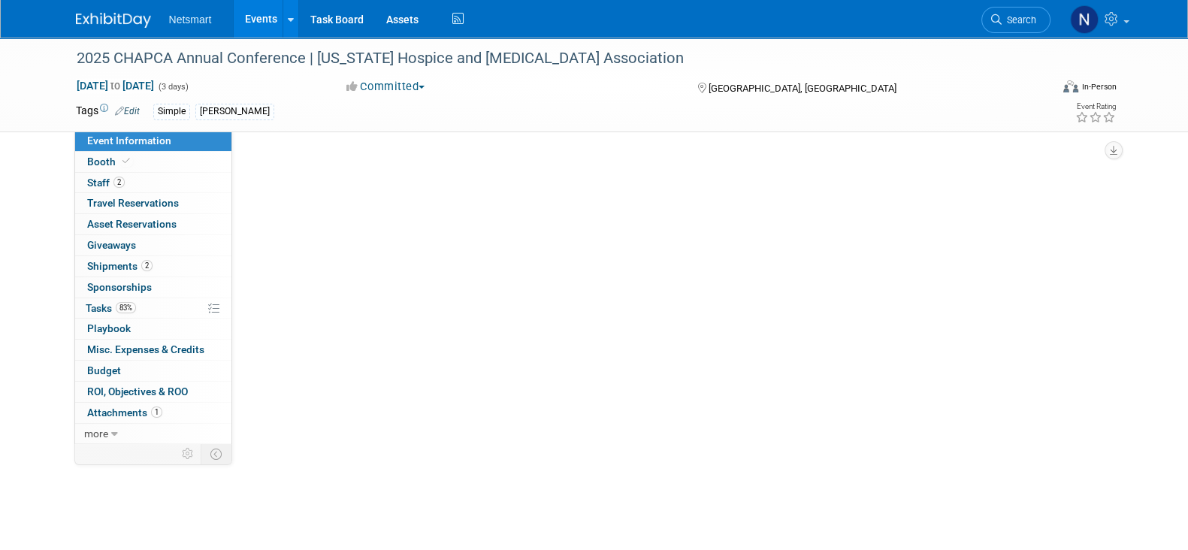
scroll to position [0, 0]
select select "Simple"
select select "3"
select select "No"
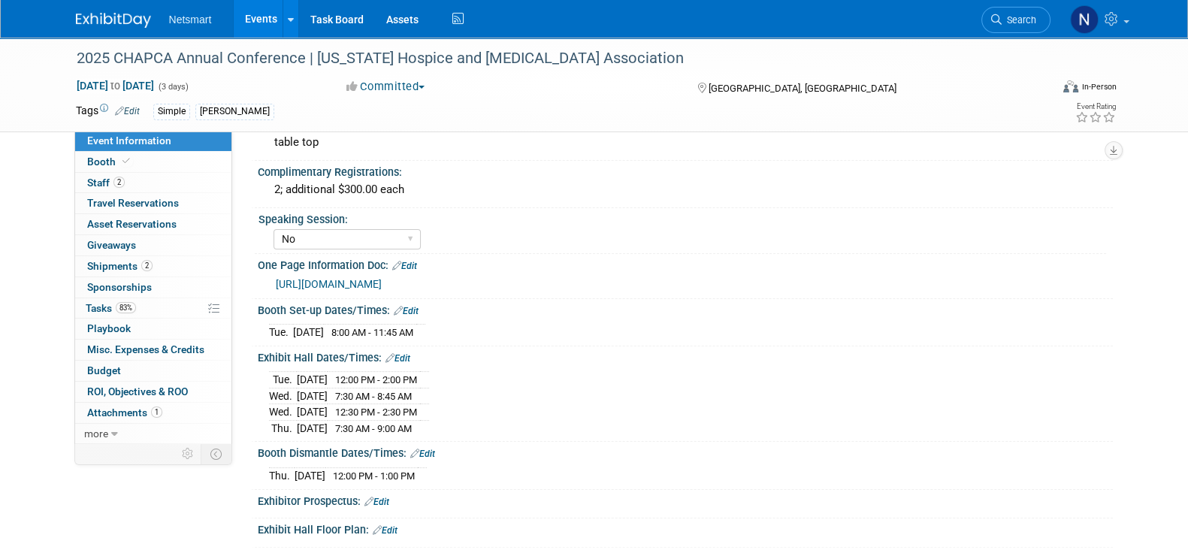
scroll to position [461, 0]
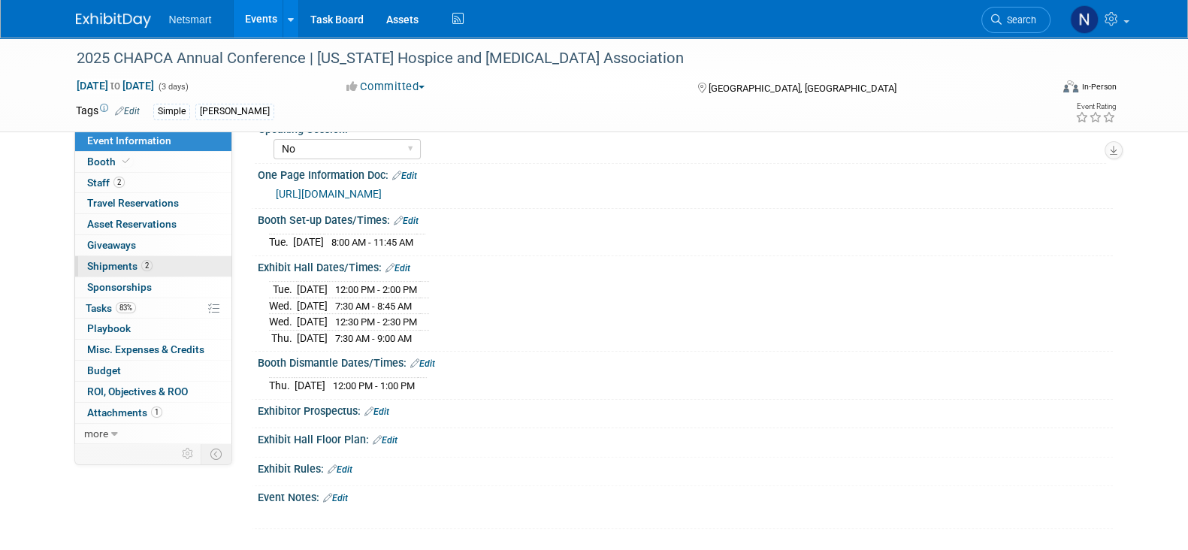
click at [146, 268] on span "2" at bounding box center [146, 265] width 11 height 11
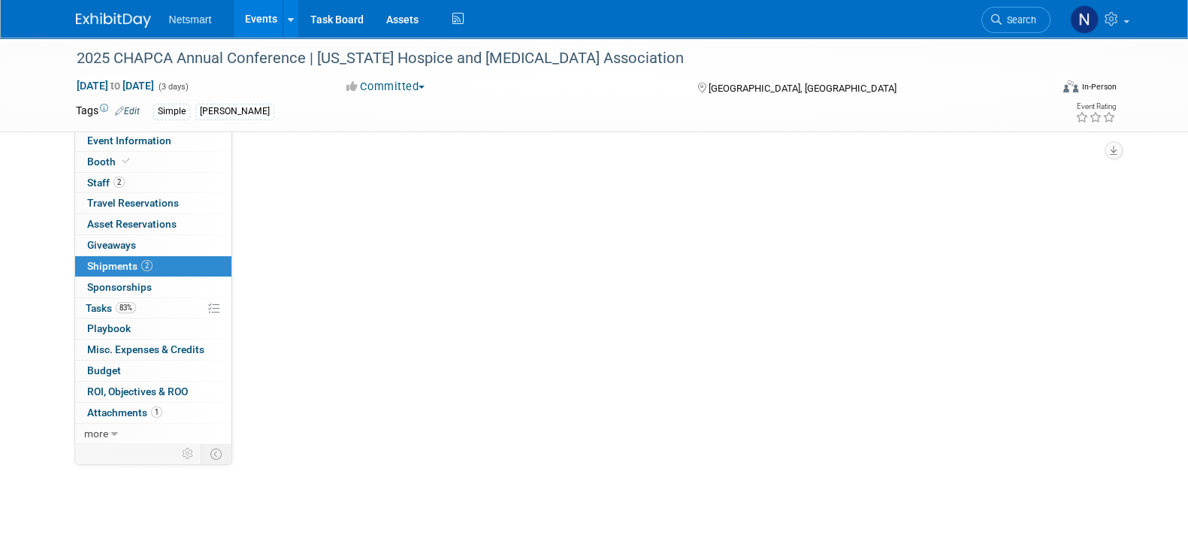
scroll to position [0, 0]
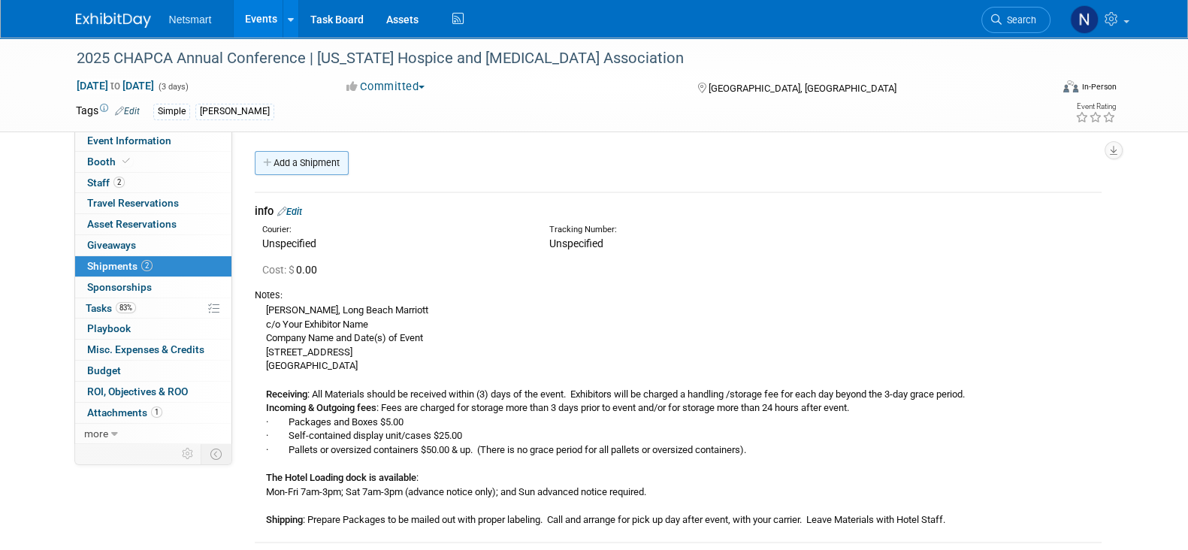
click at [312, 165] on link "Add a Shipment" at bounding box center [302, 163] width 94 height 24
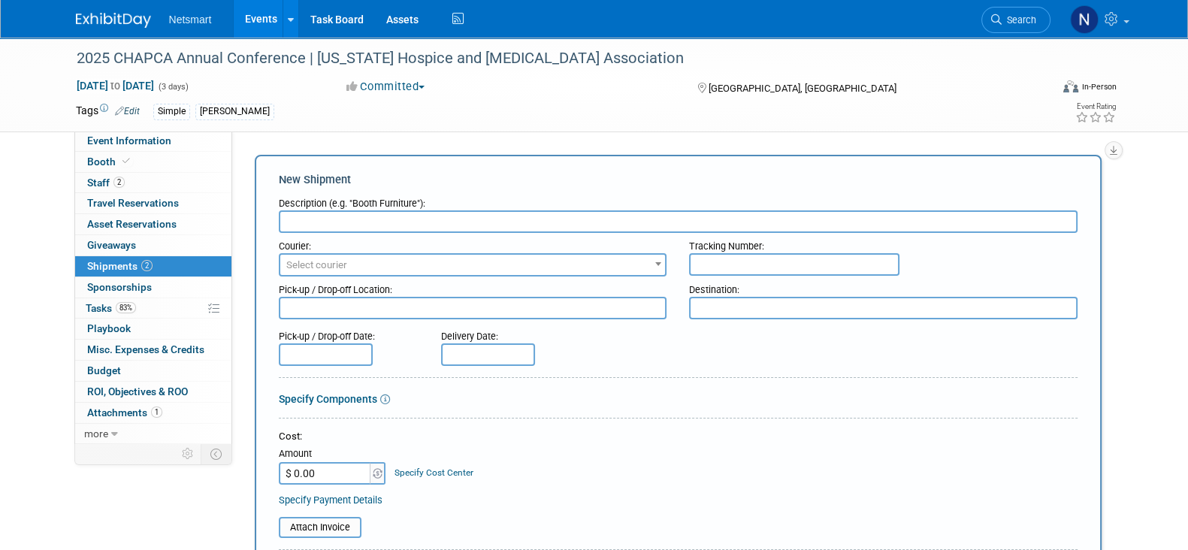
click at [315, 210] on div "Description (e.g. "Booth Furniture"):" at bounding box center [678, 200] width 799 height 20
click at [344, 231] on input "text" at bounding box center [678, 221] width 799 height 23
type input "UPS Pickup"
click at [328, 255] on span "Select courier" at bounding box center [472, 265] width 385 height 21
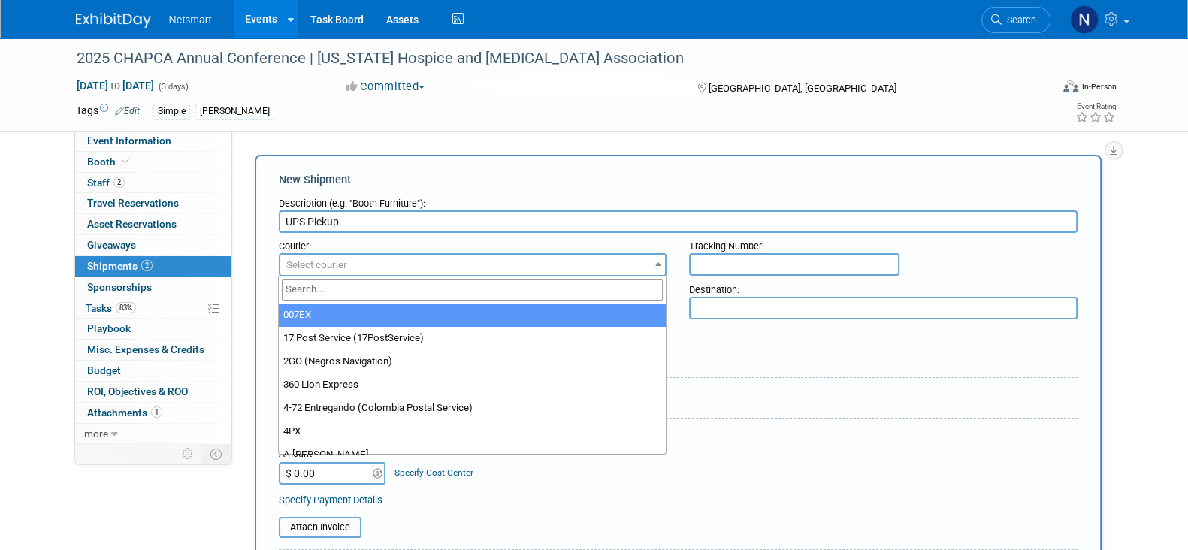
type input "i"
type input "ups"
select select "508"
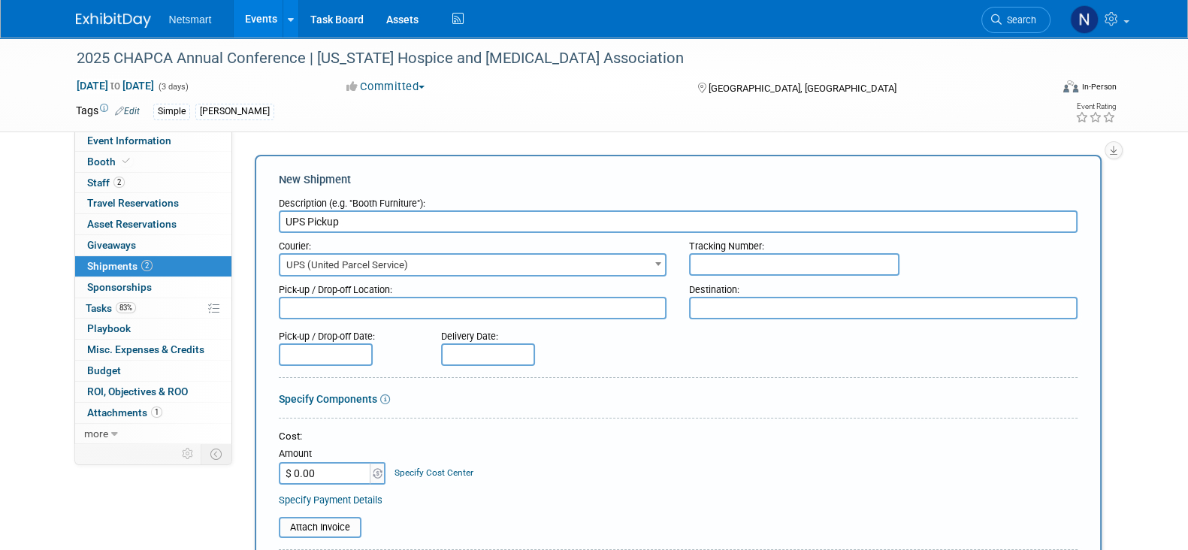
click at [718, 265] on input "text" at bounding box center [794, 264] width 210 height 23
paste input "29O8P7LL1L8"
type input "29O8P7LL1L8"
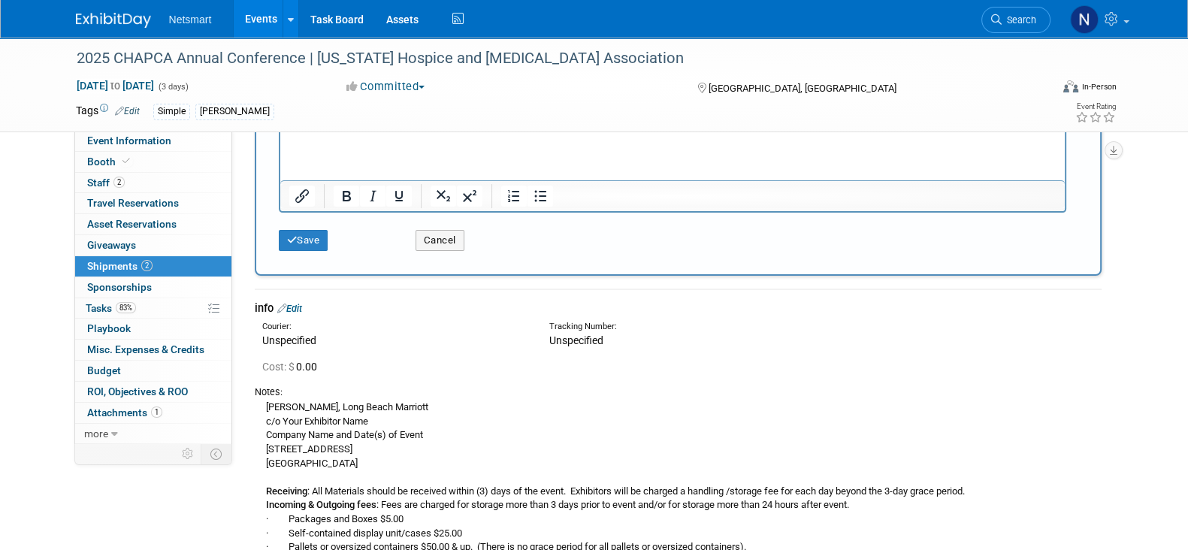
scroll to position [564, 0]
click at [343, 143] on html at bounding box center [671, 132] width 784 height 21
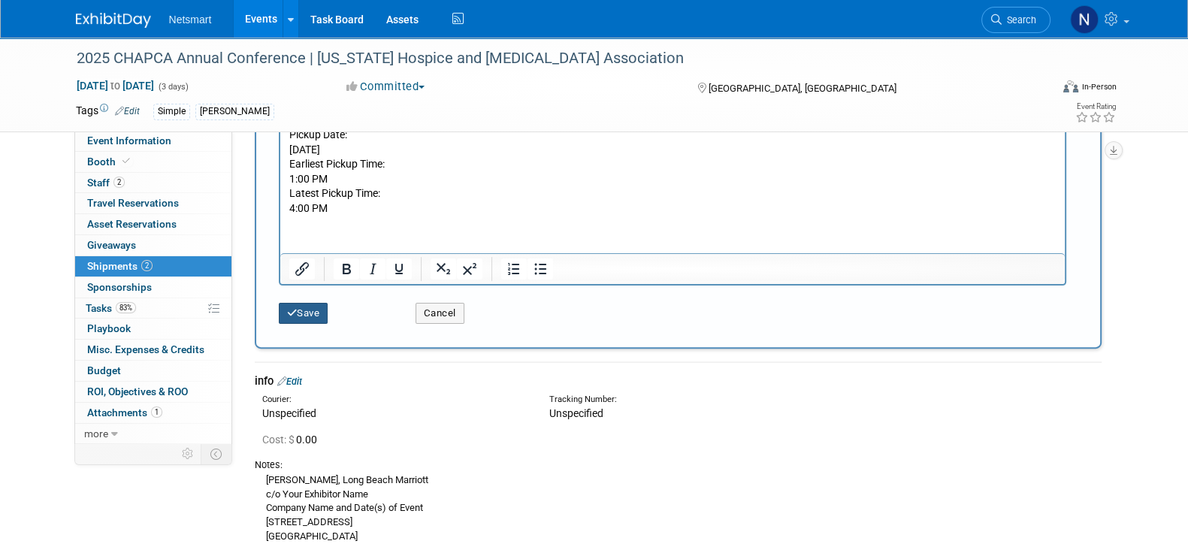
click at [327, 313] on button "Save" at bounding box center [304, 313] width 50 height 21
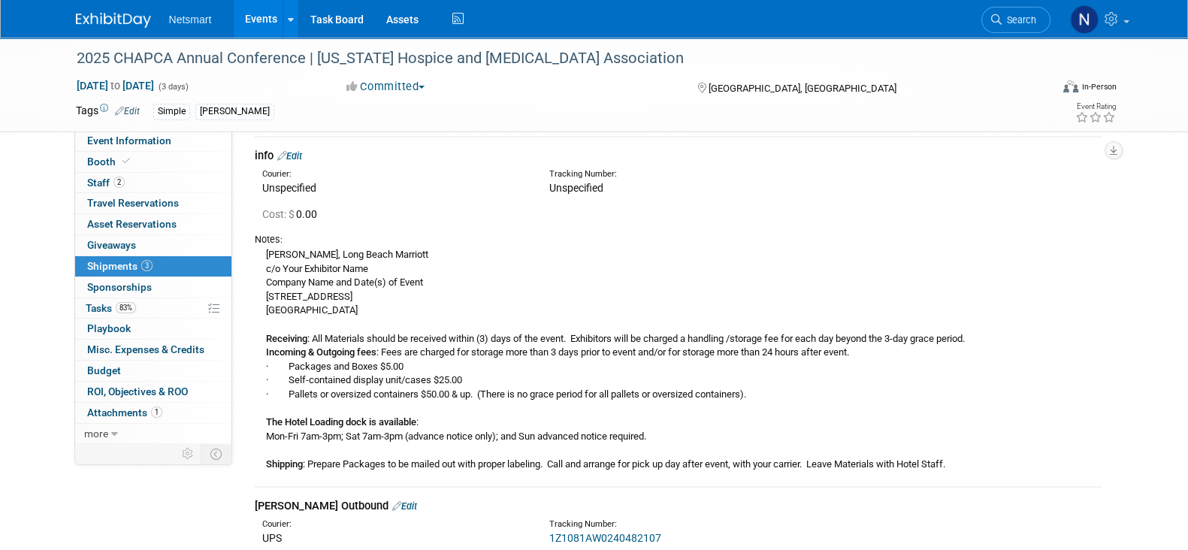
scroll to position [0, 0]
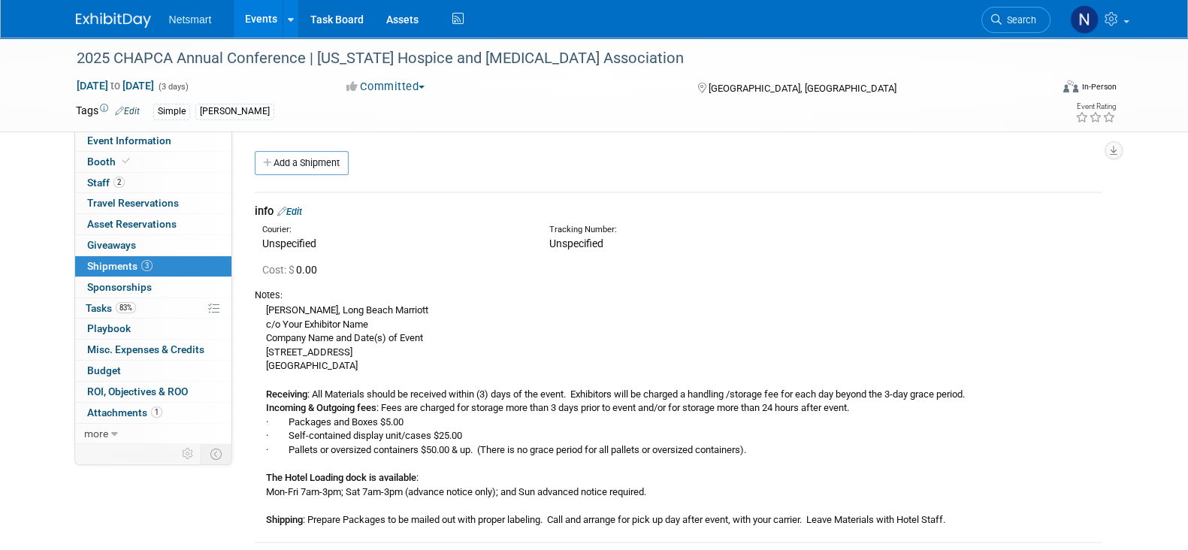
click at [1013, 268] on div "Cost: $ 0.00" at bounding box center [681, 269] width 839 height 15
